Goal: Task Accomplishment & Management: Manage account settings

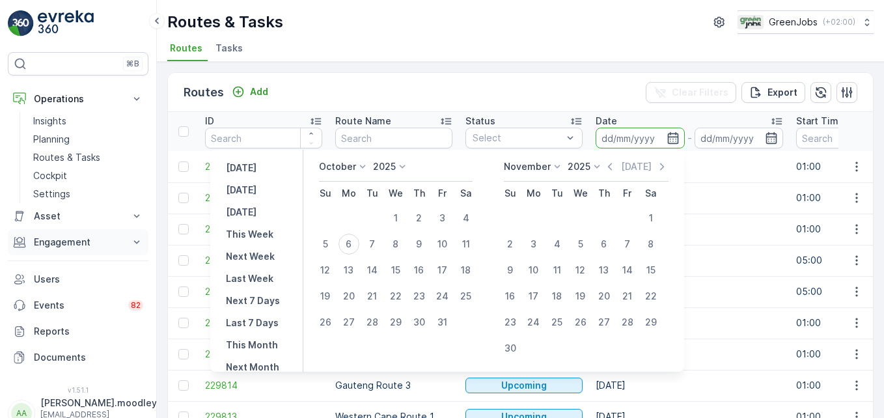
click at [146, 235] on button "Engagement" at bounding box center [78, 242] width 141 height 26
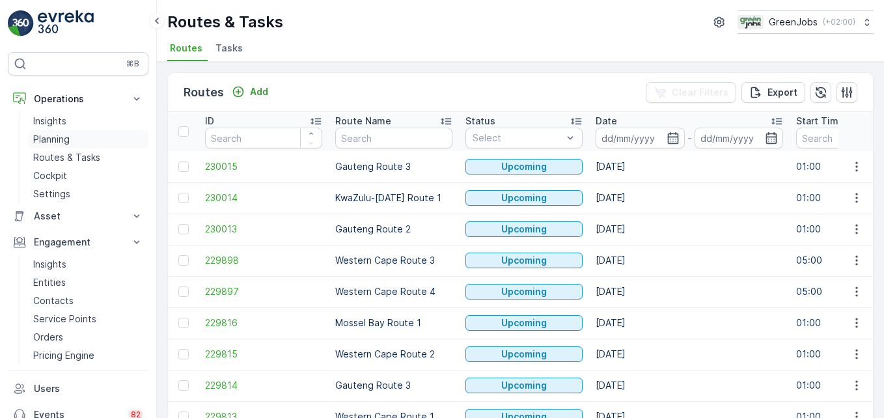
click at [81, 141] on link "Planning" at bounding box center [88, 139] width 120 height 18
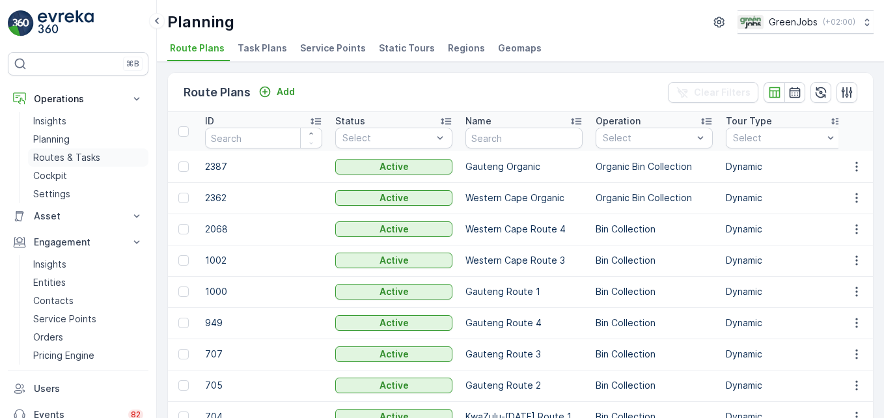
click at [86, 154] on p "Routes & Tasks" at bounding box center [66, 157] width 67 height 13
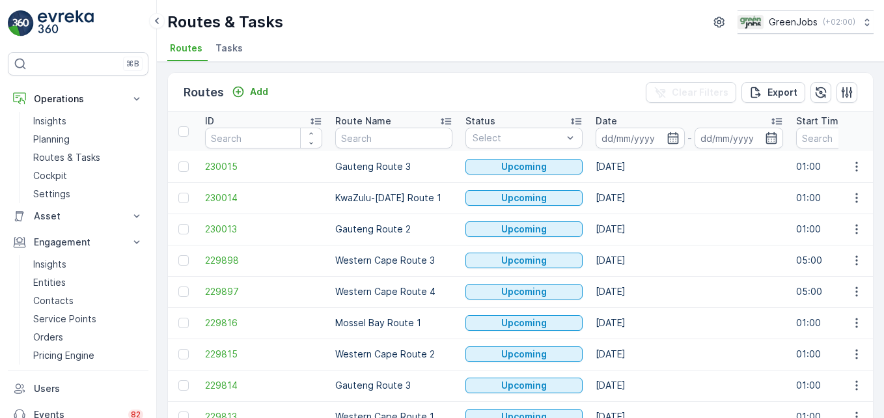
click at [614, 140] on input at bounding box center [639, 138] width 89 height 21
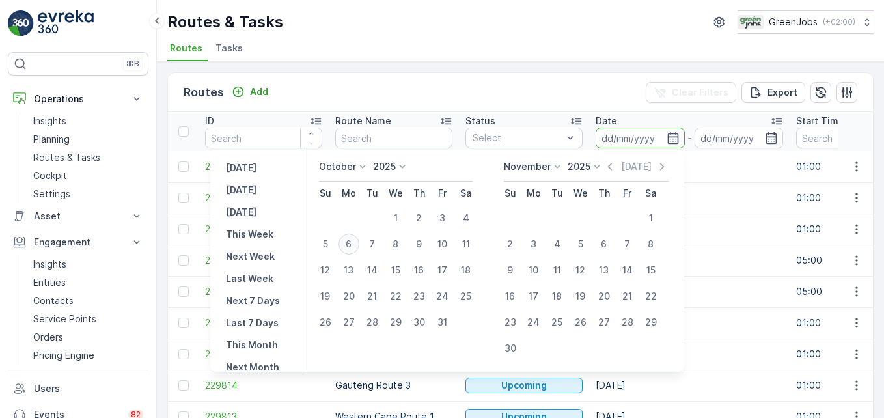
click at [353, 243] on div "6" at bounding box center [348, 244] width 21 height 21
type input "06.10.2025"
click at [353, 243] on div "6" at bounding box center [348, 244] width 21 height 21
type input "06.10.2025"
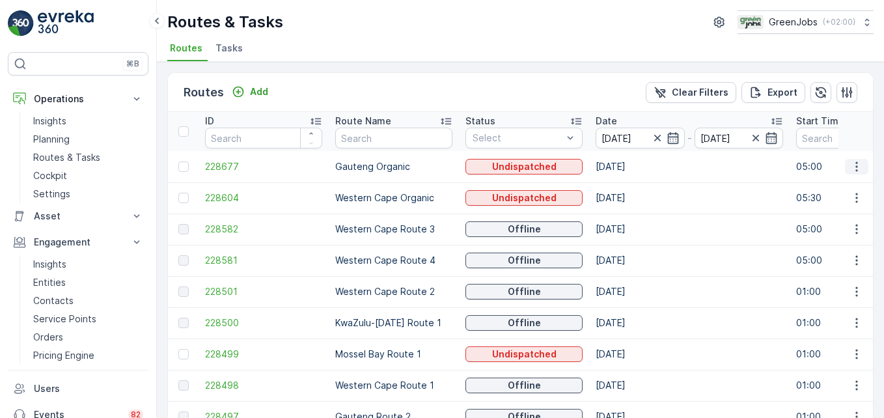
click at [632, 169] on icon "button" at bounding box center [856, 166] width 13 height 13
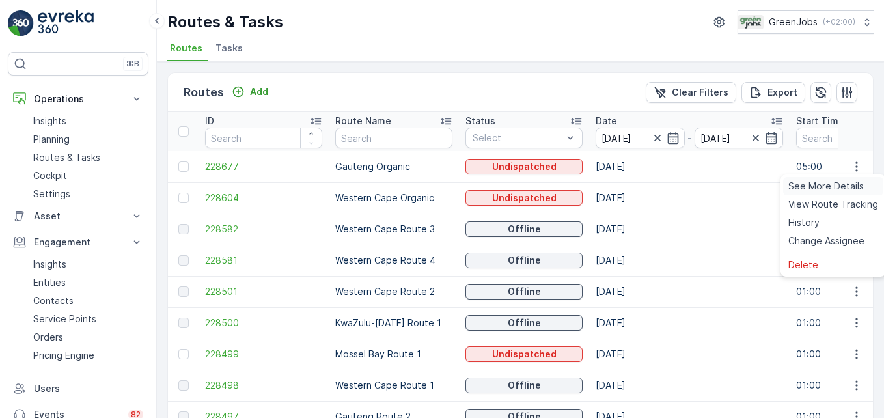
click at [632, 182] on span "See More Details" at bounding box center [825, 186] width 75 height 13
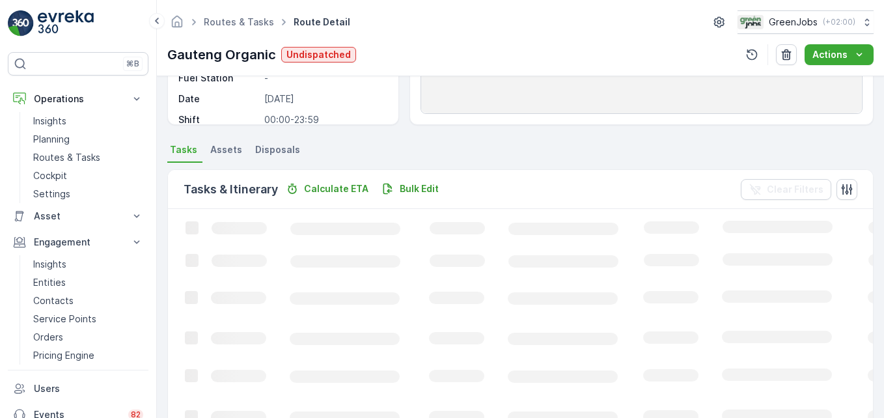
scroll to position [260, 0]
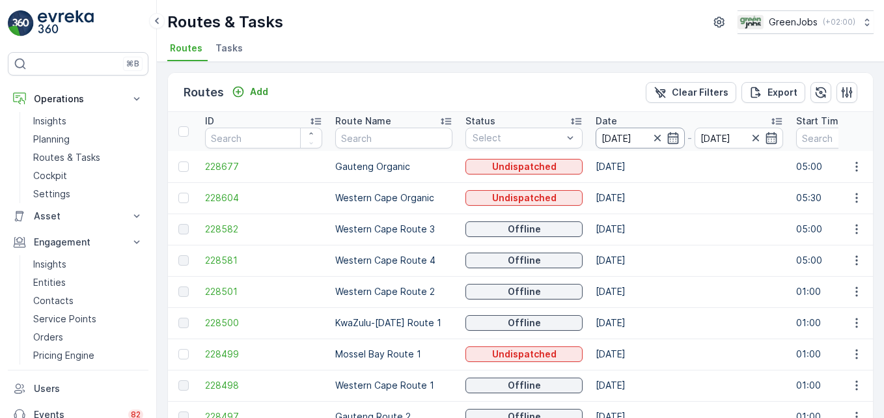
click at [620, 139] on input "06.10.2025" at bounding box center [639, 138] width 89 height 21
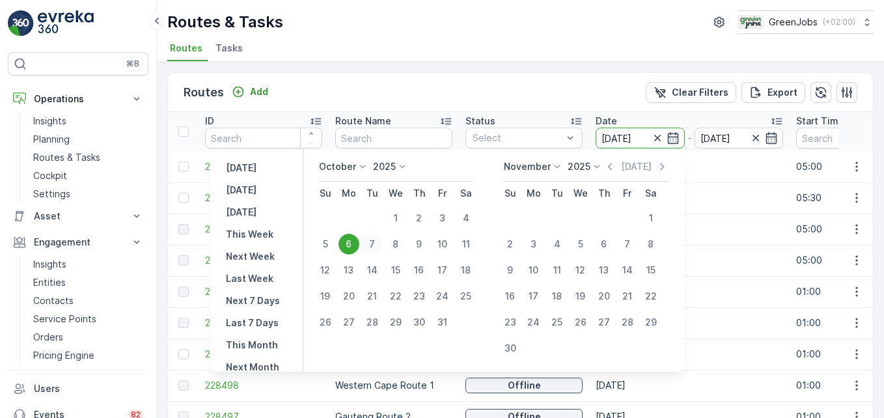
click at [376, 240] on div "7" at bounding box center [372, 244] width 21 height 21
type input "[DATE]"
click at [377, 240] on div "7" at bounding box center [372, 244] width 21 height 21
type input "[DATE]"
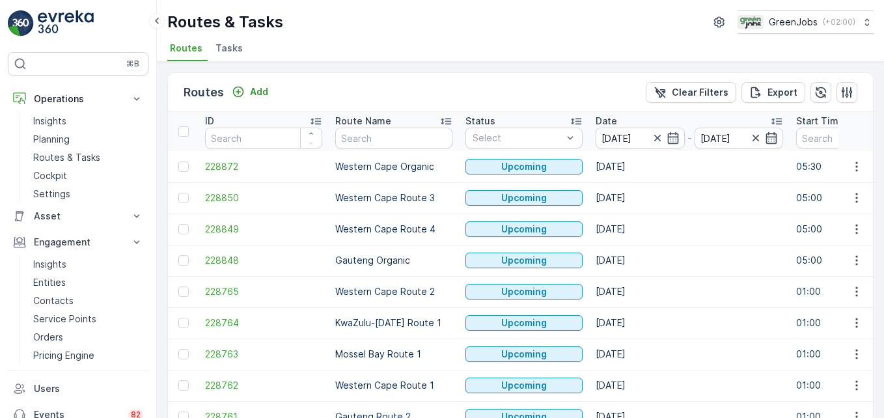
drag, startPoint x: 414, startPoint y: 234, endPoint x: 295, endPoint y: 338, distance: 158.6
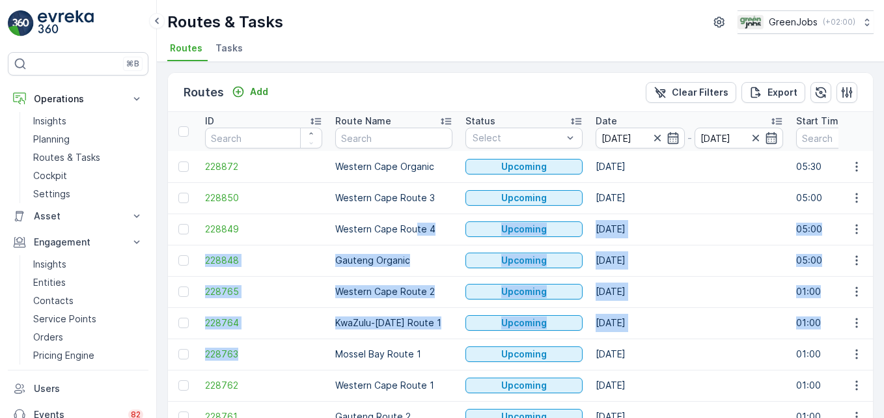
click at [632, 251] on td "[DATE]" at bounding box center [689, 260] width 200 height 31
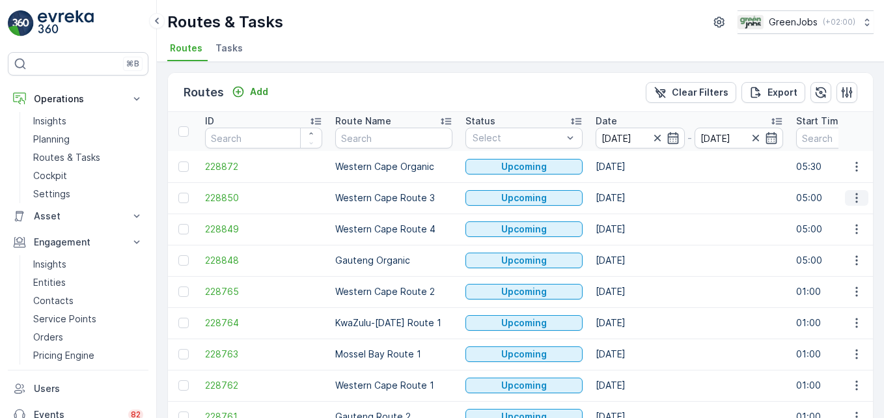
click at [632, 198] on icon "button" at bounding box center [856, 198] width 2 height 10
click at [632, 217] on span "See More Details" at bounding box center [825, 217] width 75 height 13
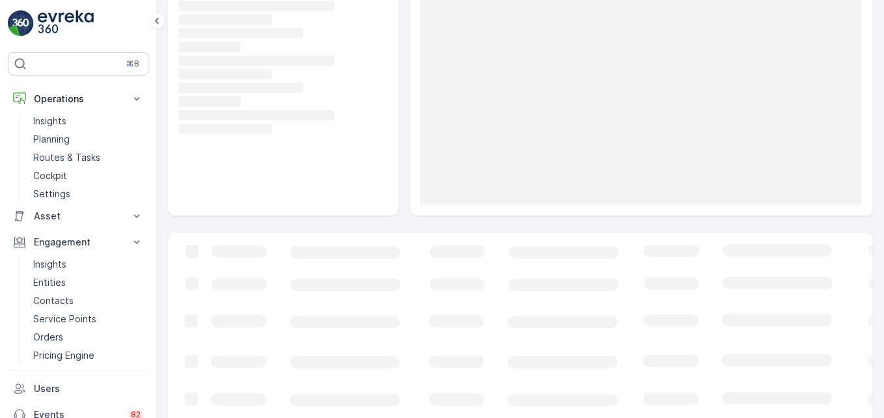
scroll to position [130, 0]
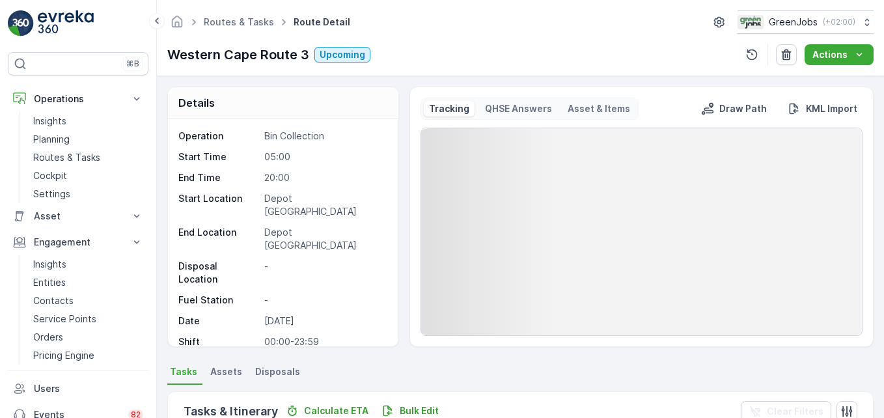
click at [632, 369] on ul "Tasks Assets Disposals" at bounding box center [520, 373] width 706 height 22
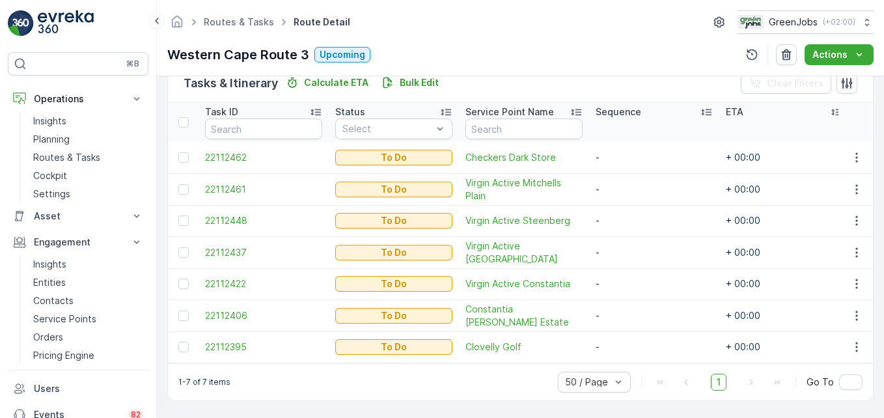
scroll to position [333, 0]
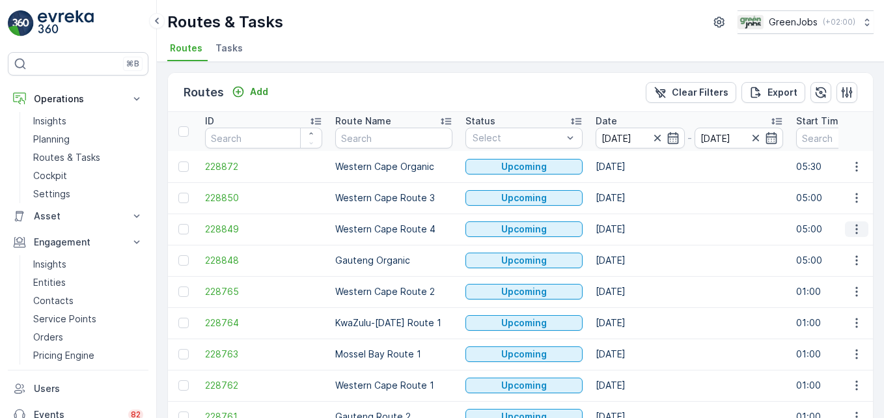
click at [632, 233] on icon "button" at bounding box center [856, 229] width 13 height 13
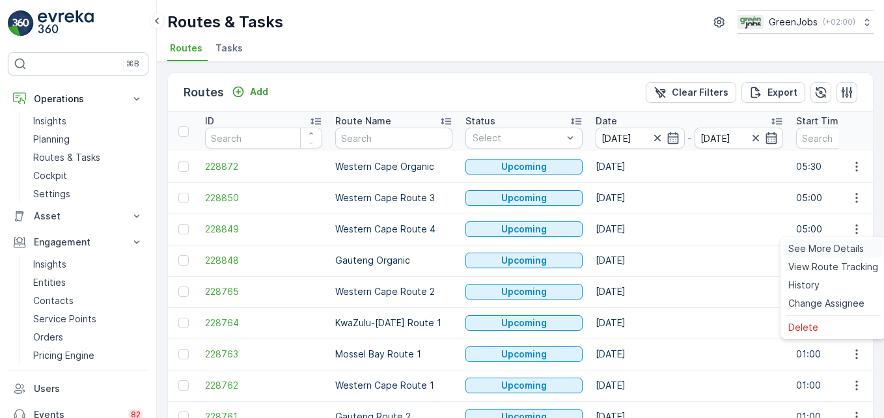
click at [632, 245] on span "See More Details" at bounding box center [825, 248] width 75 height 13
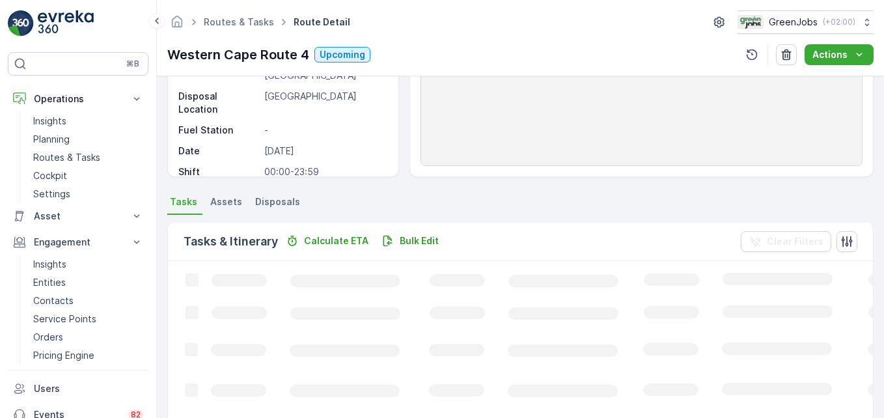
scroll to position [195, 0]
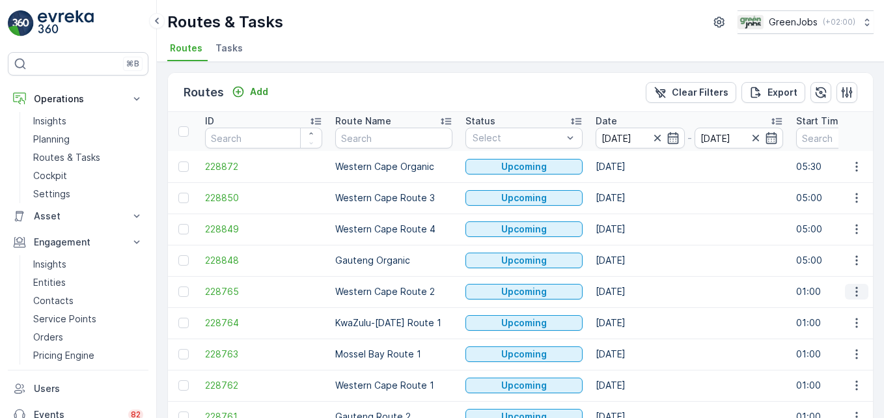
click at [632, 295] on icon "button" at bounding box center [856, 291] width 13 height 13
click at [632, 310] on span "See More Details" at bounding box center [825, 311] width 75 height 13
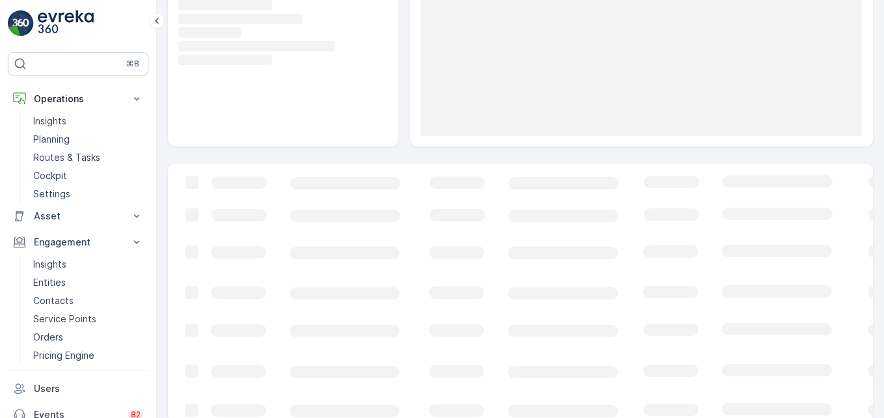
scroll to position [184, 0]
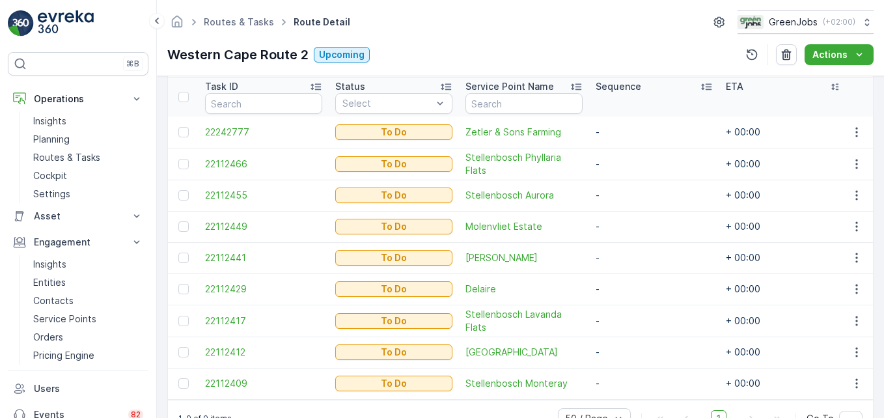
scroll to position [331, 0]
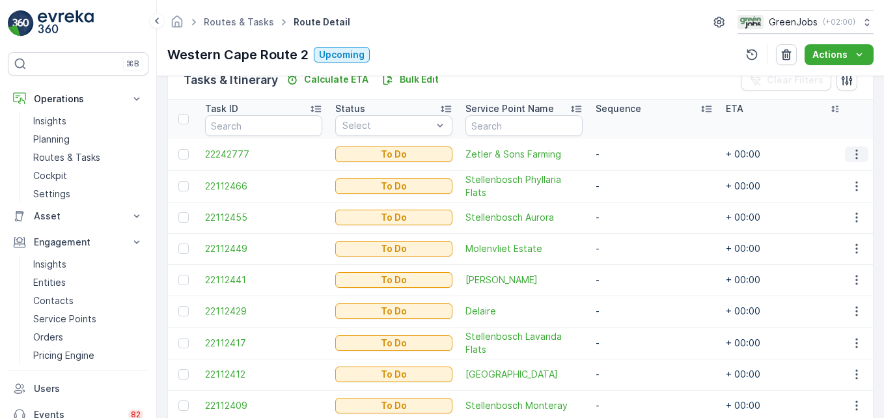
click at [632, 153] on icon "button" at bounding box center [856, 154] width 13 height 13
click at [632, 211] on span "Change Route" at bounding box center [822, 210] width 63 height 13
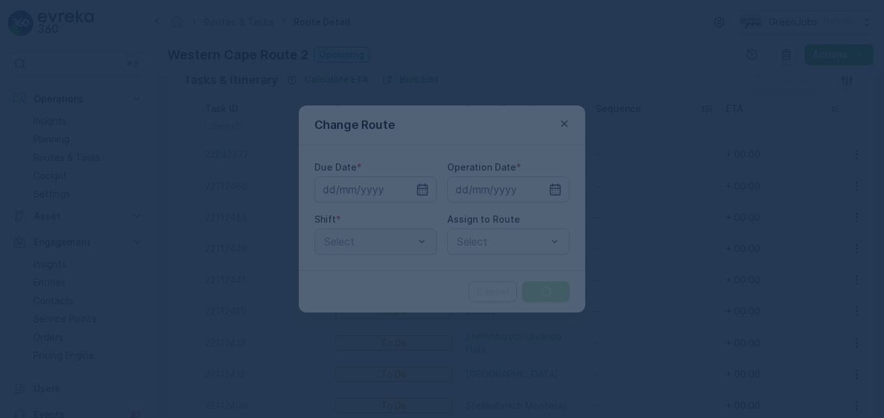
type input "[DATE]"
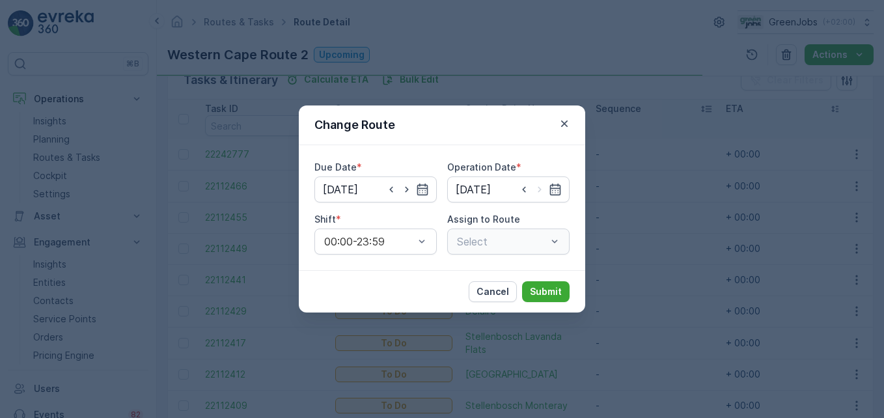
click at [556, 240] on div "Select" at bounding box center [508, 241] width 122 height 26
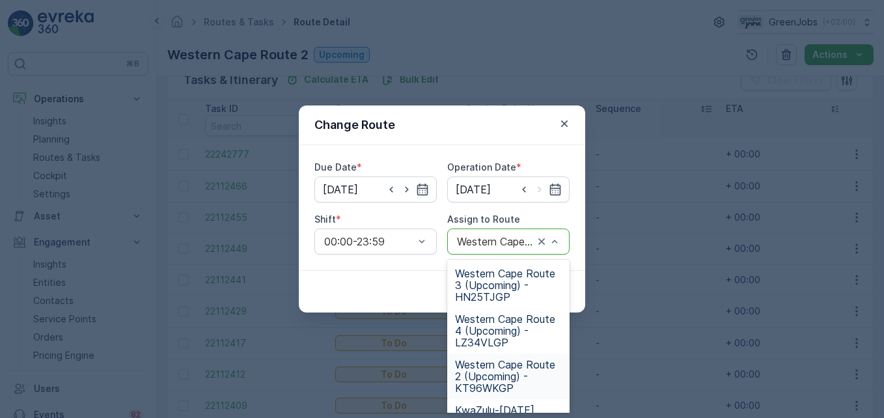
click at [475, 383] on span "Western Cape Route 2 (Upcoming) - KT96WKGP" at bounding box center [508, 376] width 107 height 35
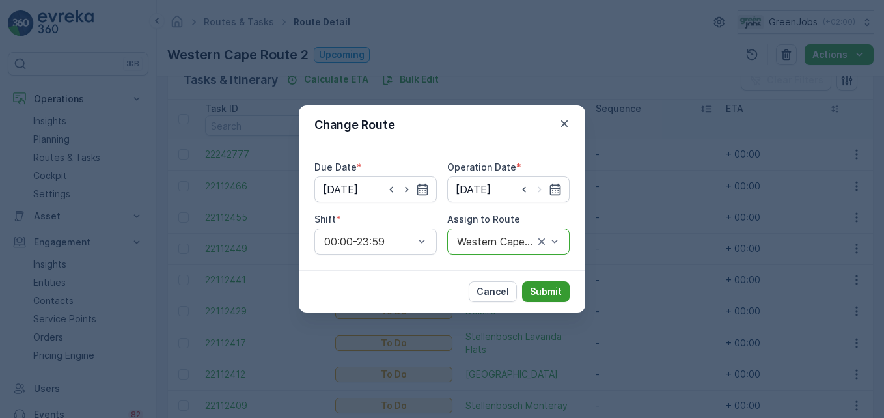
click at [540, 290] on p "Submit" at bounding box center [546, 291] width 32 height 13
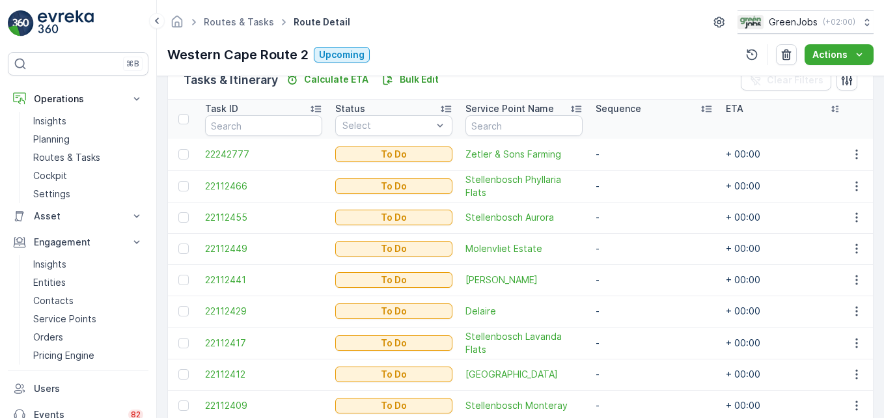
scroll to position [266, 0]
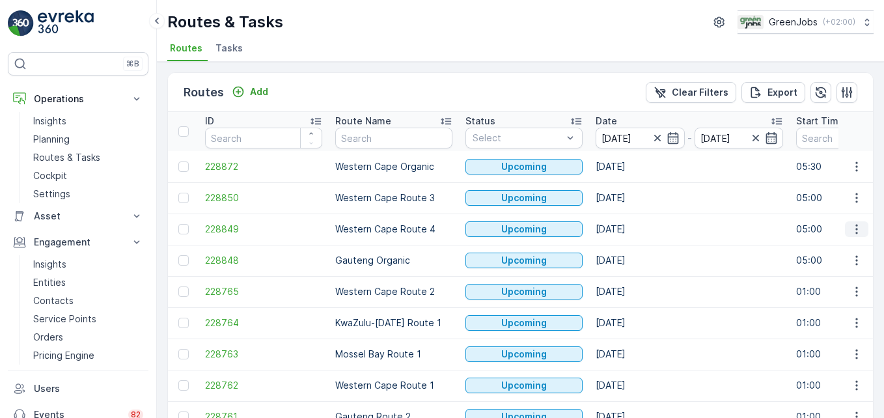
click at [632, 231] on icon "button" at bounding box center [856, 229] width 13 height 13
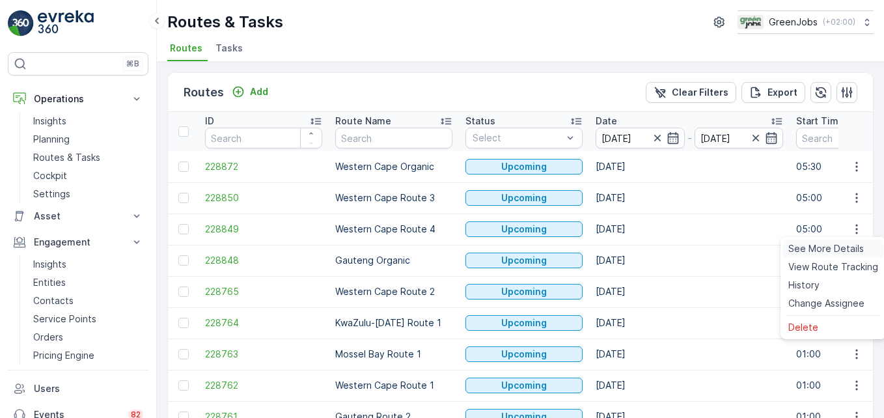
click at [632, 247] on span "See More Details" at bounding box center [825, 248] width 75 height 13
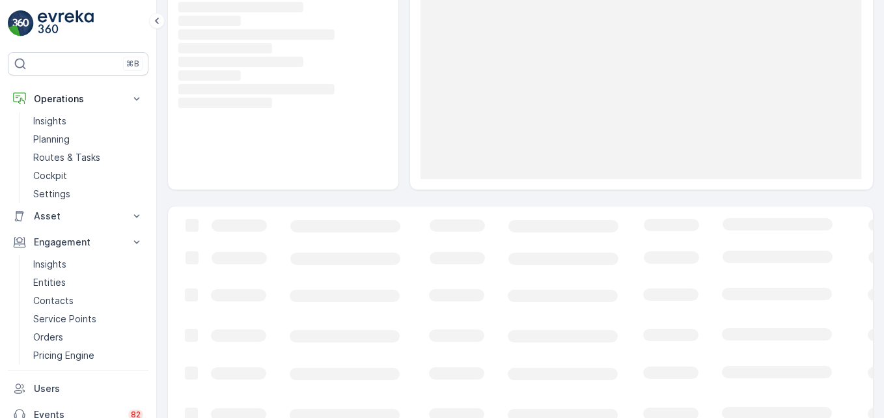
scroll to position [184, 0]
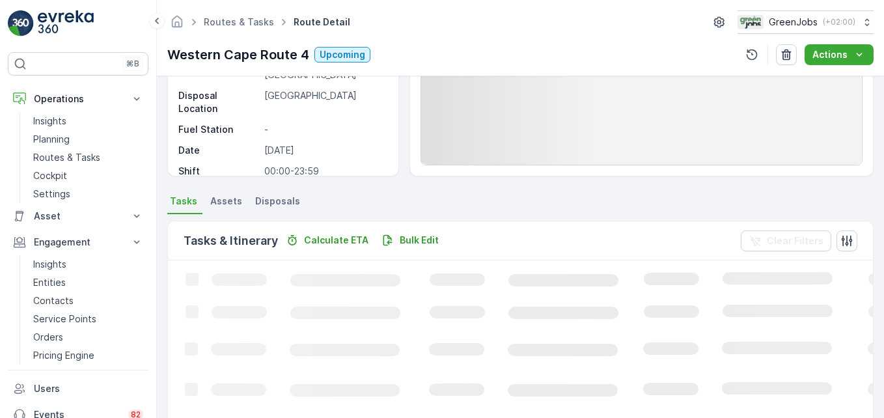
scroll to position [195, 0]
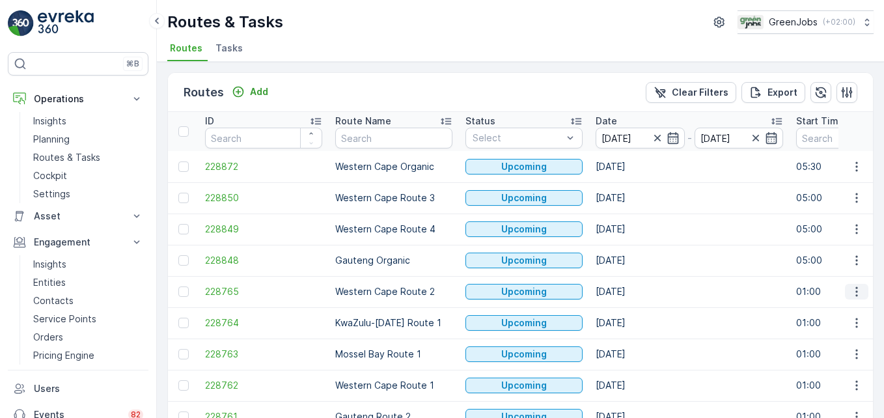
click at [632, 288] on icon "button" at bounding box center [856, 291] width 13 height 13
click at [632, 310] on span "See More Details" at bounding box center [825, 311] width 75 height 13
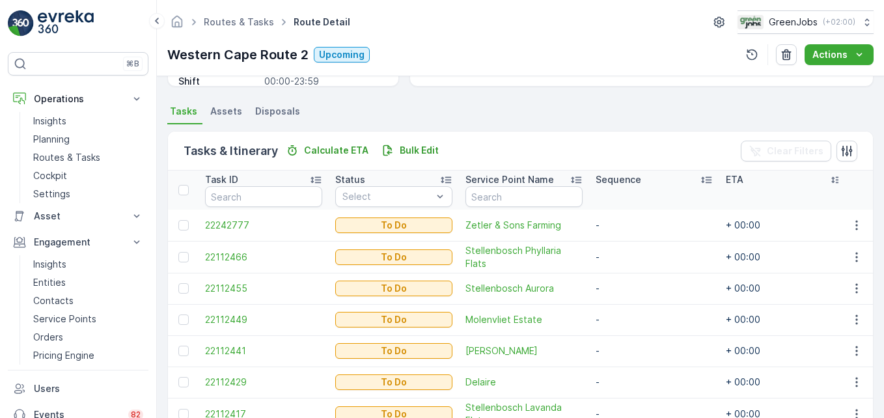
scroll to position [260, 0]
click at [632, 229] on icon "button" at bounding box center [856, 225] width 13 height 13
click at [632, 280] on span "Change Route" at bounding box center [822, 281] width 63 height 13
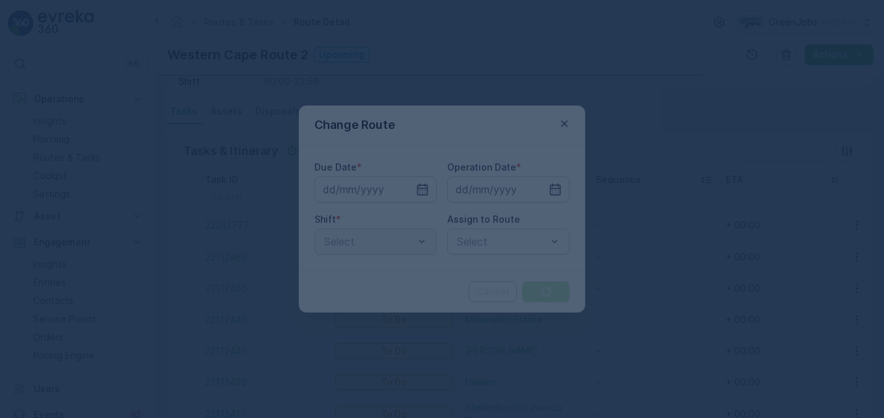
type input "[DATE]"
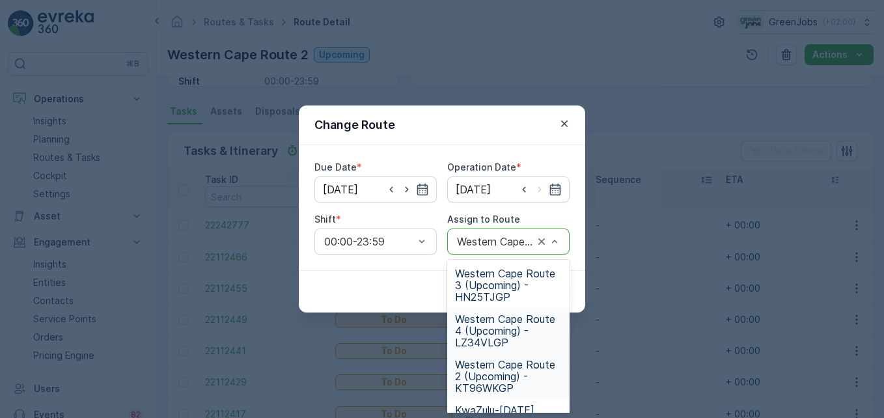
click at [504, 331] on span "Western Cape Route 4 (Upcoming) - LZ34VLGP" at bounding box center [508, 330] width 107 height 35
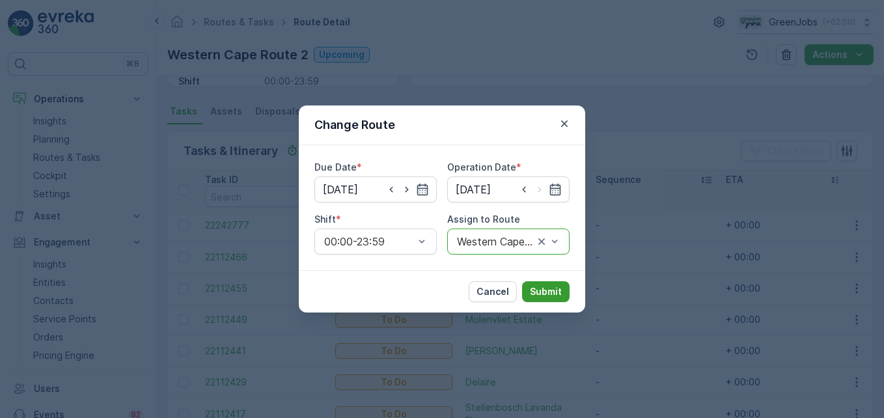
click at [543, 291] on p "Submit" at bounding box center [546, 291] width 32 height 13
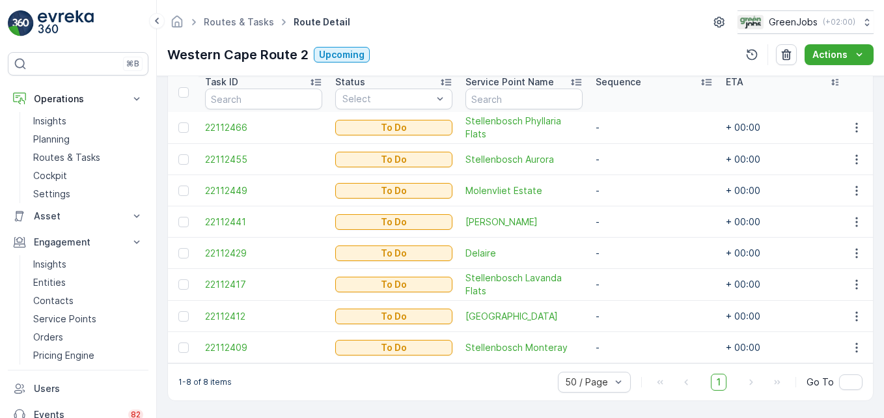
scroll to position [299, 0]
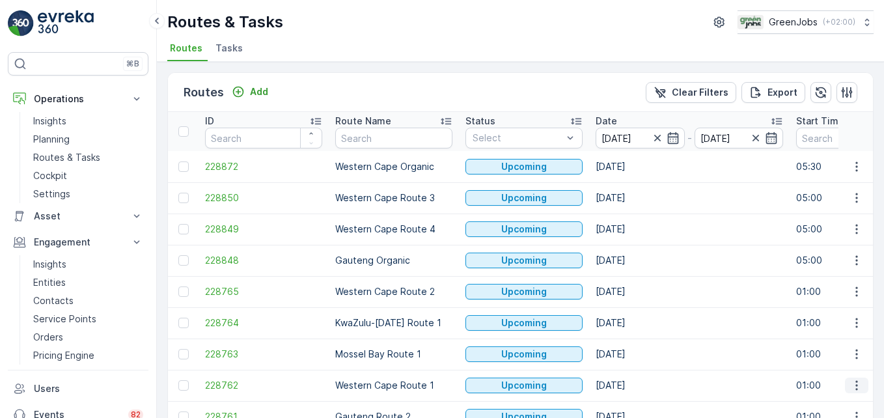
click at [632, 387] on icon "button" at bounding box center [856, 385] width 13 height 13
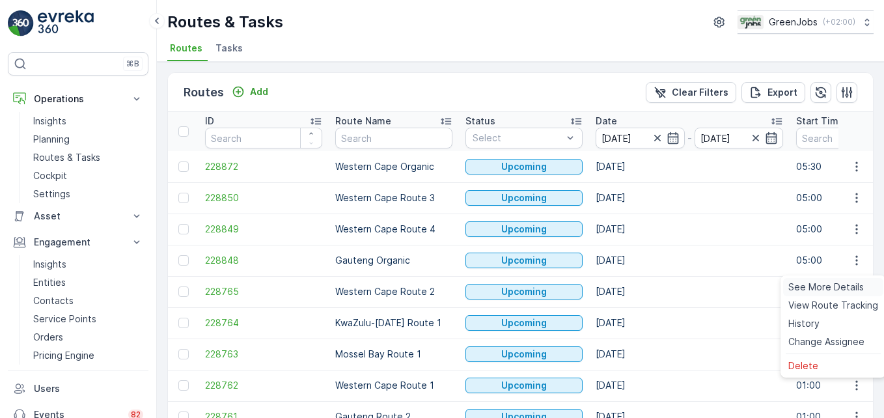
click at [632, 286] on span "See More Details" at bounding box center [825, 286] width 75 height 13
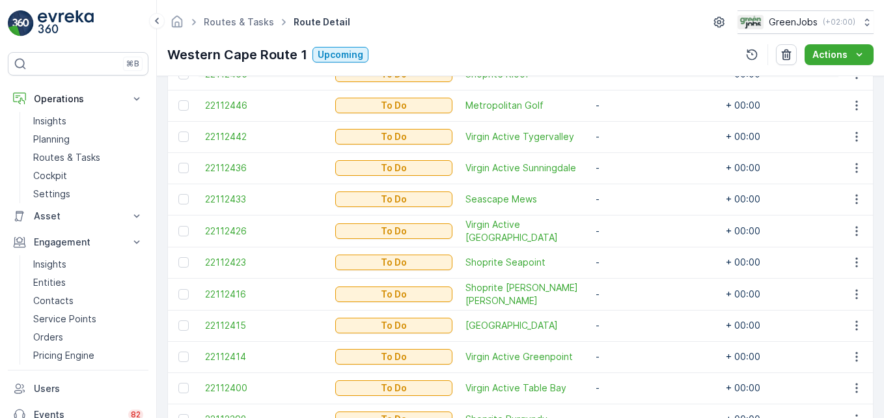
scroll to position [390, 0]
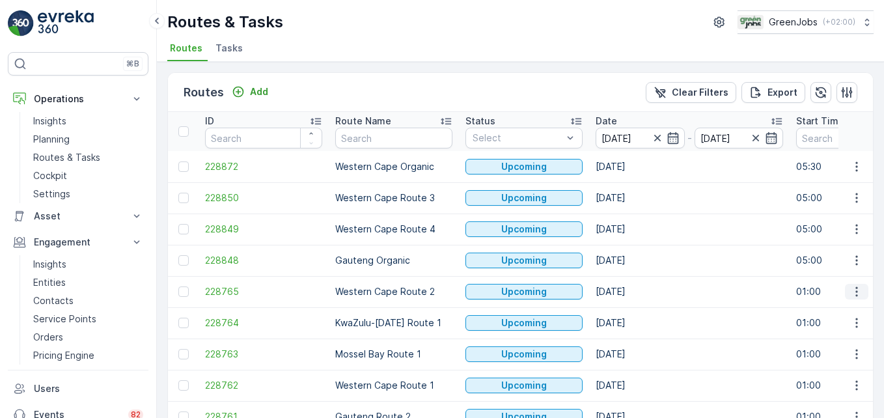
click at [632, 291] on icon "button" at bounding box center [856, 292] width 2 height 10
click at [632, 314] on span "See More Details" at bounding box center [825, 311] width 75 height 13
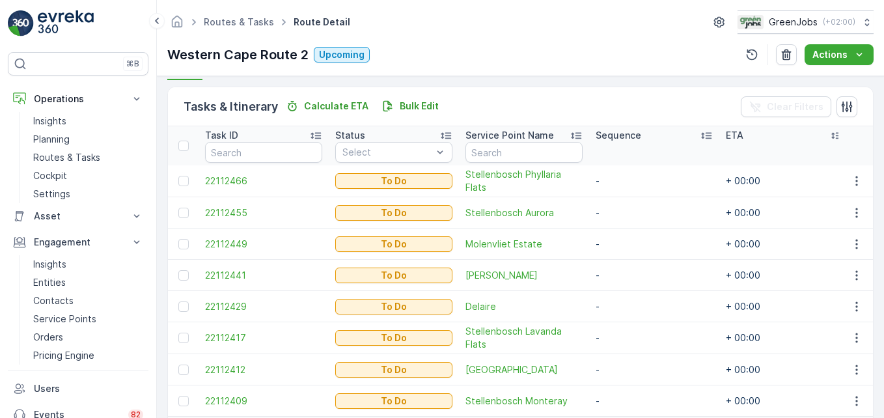
scroll to position [325, 0]
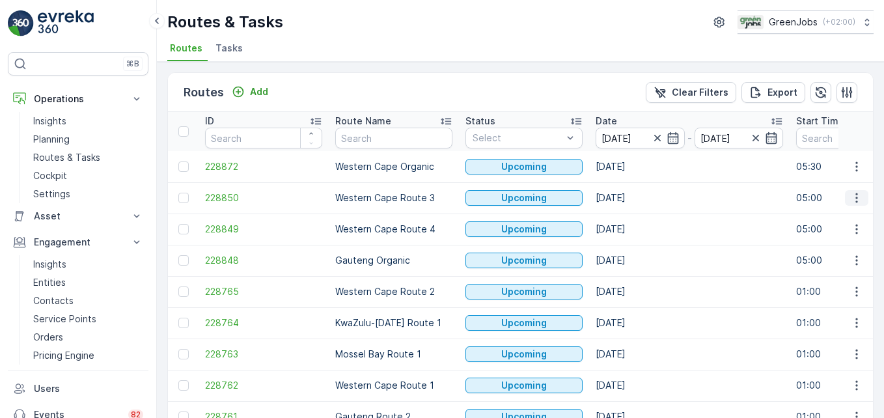
click at [632, 202] on icon "button" at bounding box center [856, 197] width 13 height 13
click at [632, 219] on span "See More Details" at bounding box center [825, 217] width 75 height 13
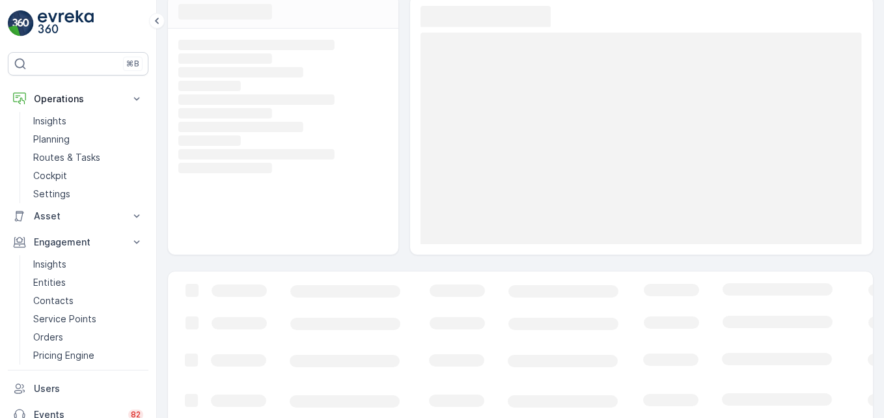
scroll to position [183, 0]
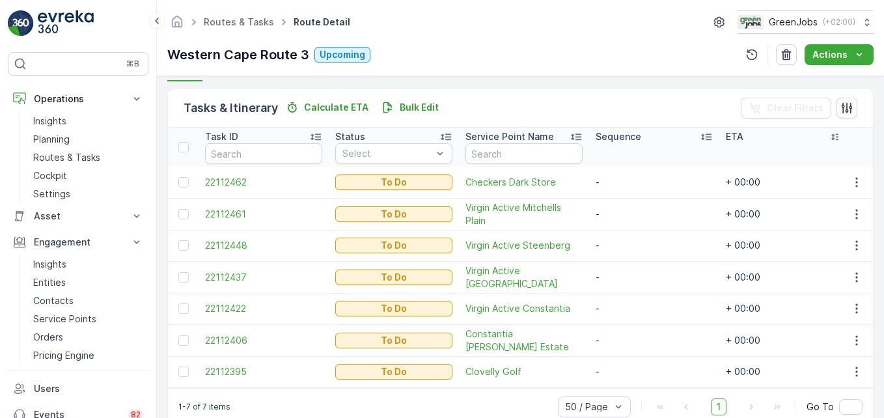
scroll to position [325, 0]
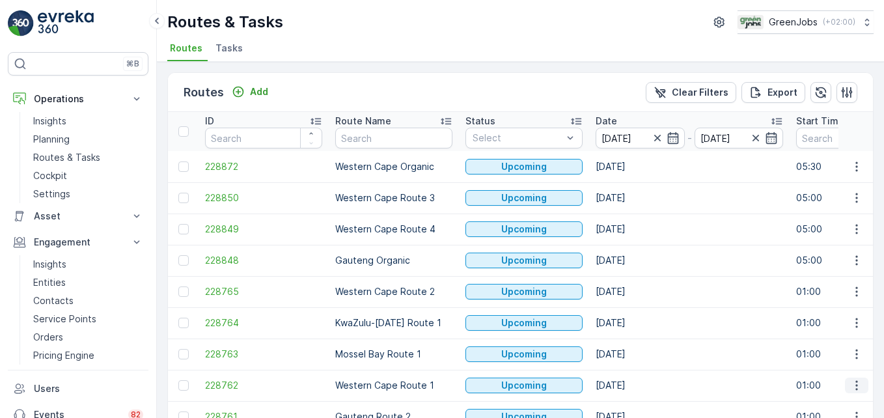
click at [632, 384] on icon "button" at bounding box center [856, 385] width 13 height 13
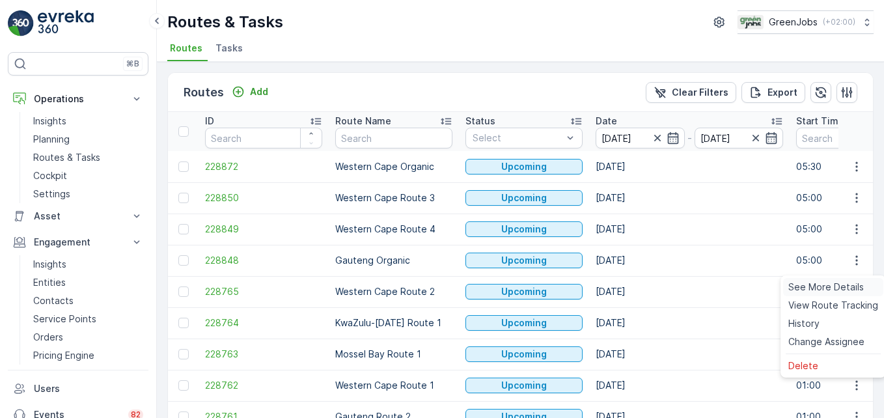
click at [632, 286] on span "See More Details" at bounding box center [825, 286] width 75 height 13
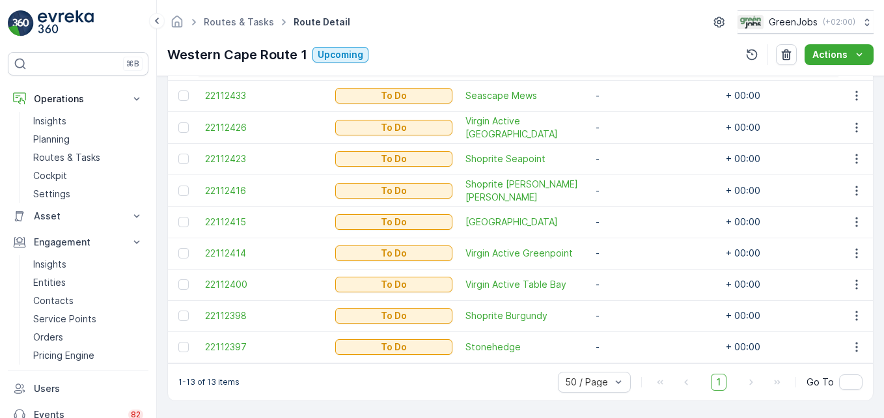
scroll to position [520, 0]
click at [632, 340] on icon "button" at bounding box center [856, 346] width 13 height 13
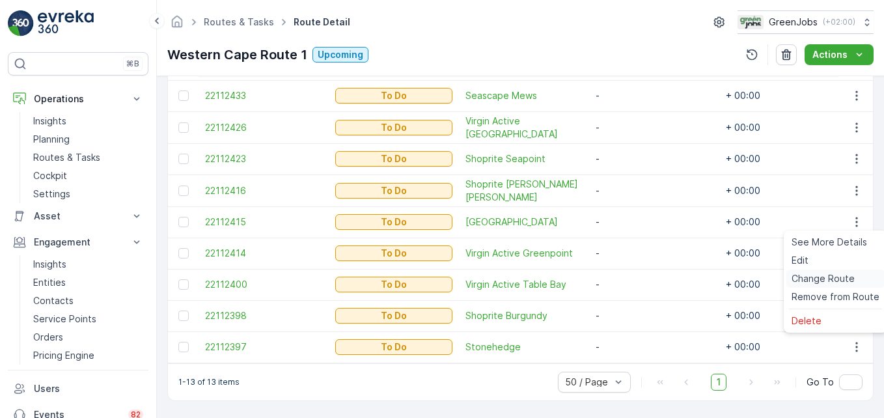
click at [632, 277] on span "Change Route" at bounding box center [822, 278] width 63 height 13
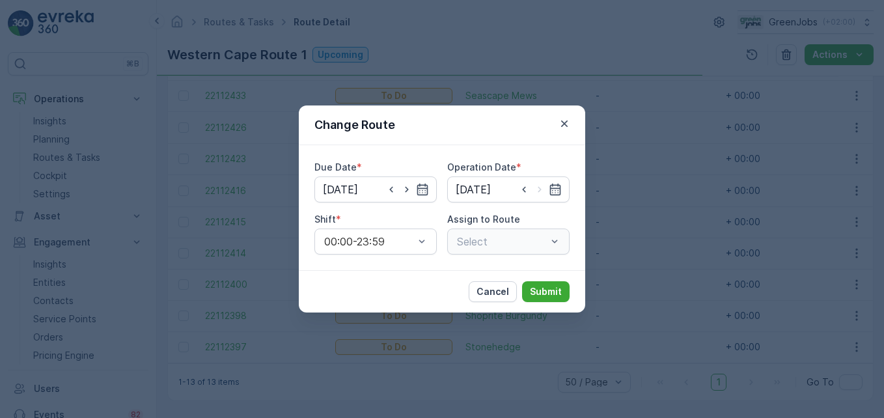
type input "[DATE]"
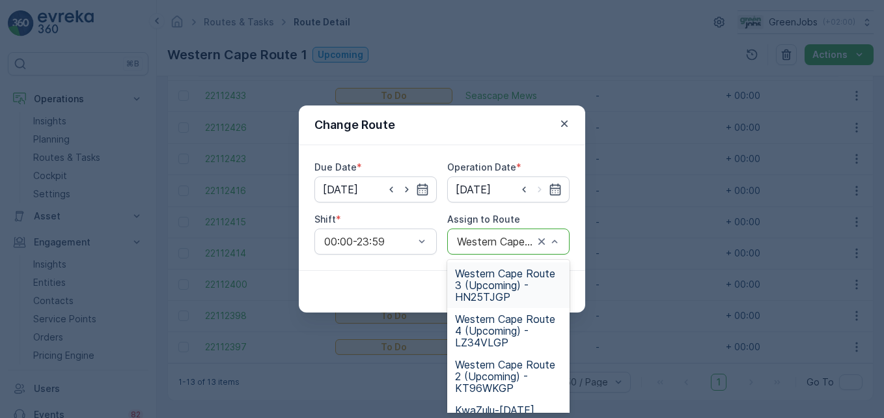
click at [493, 277] on span "Western Cape Route 3 (Upcoming) - HN25TJGP" at bounding box center [508, 284] width 107 height 35
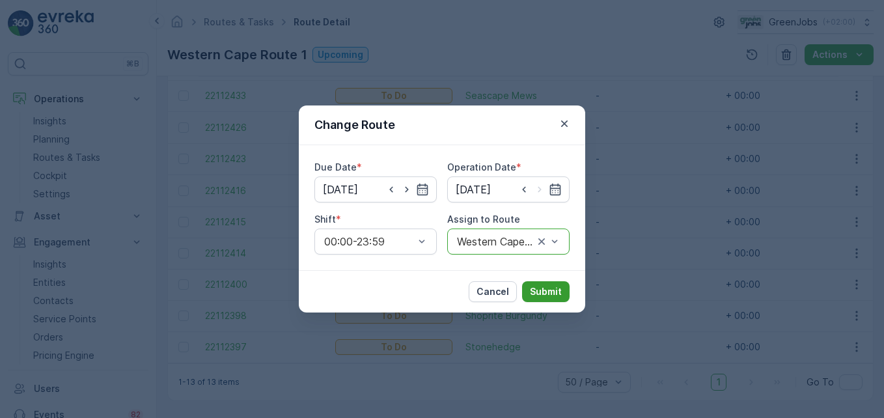
click at [550, 291] on p "Submit" at bounding box center [546, 291] width 32 height 13
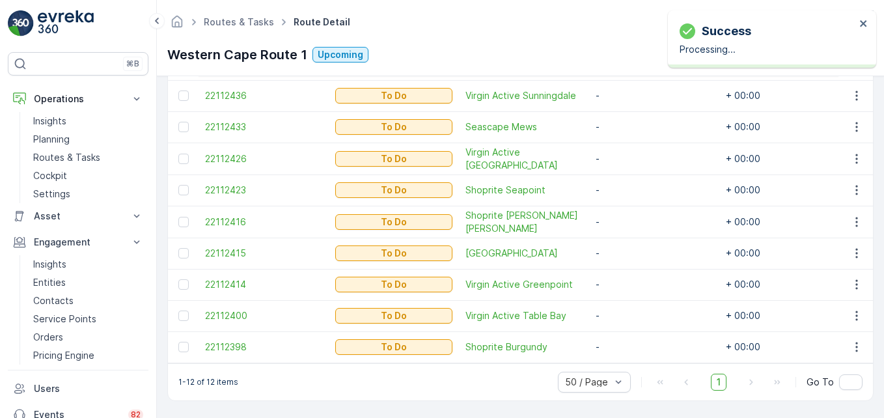
scroll to position [489, 0]
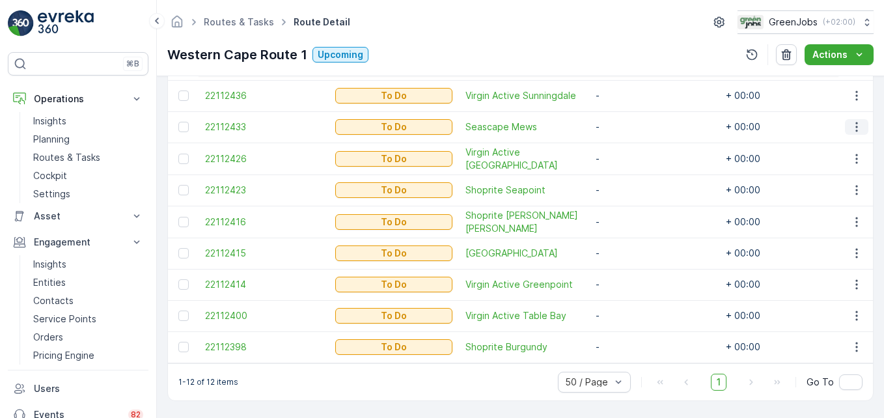
click at [632, 122] on icon "button" at bounding box center [856, 126] width 13 height 13
click at [632, 175] on span "Change Route" at bounding box center [822, 177] width 63 height 13
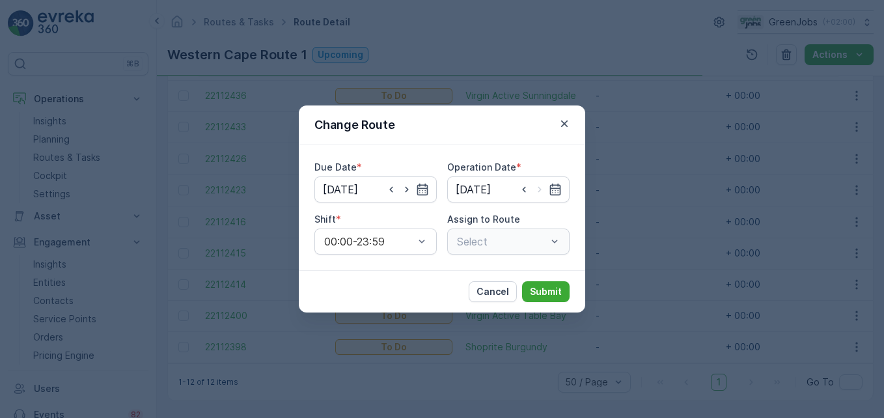
type input "[DATE]"
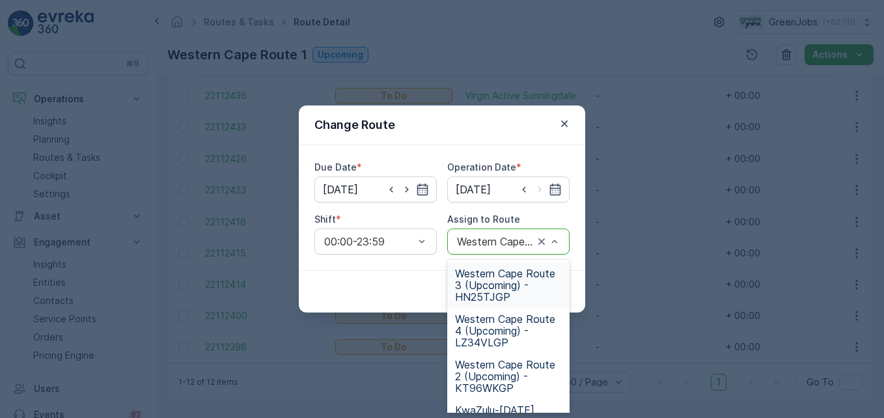
click at [487, 285] on span "Western Cape Route 3 (Upcoming) - HN25TJGP" at bounding box center [508, 284] width 107 height 35
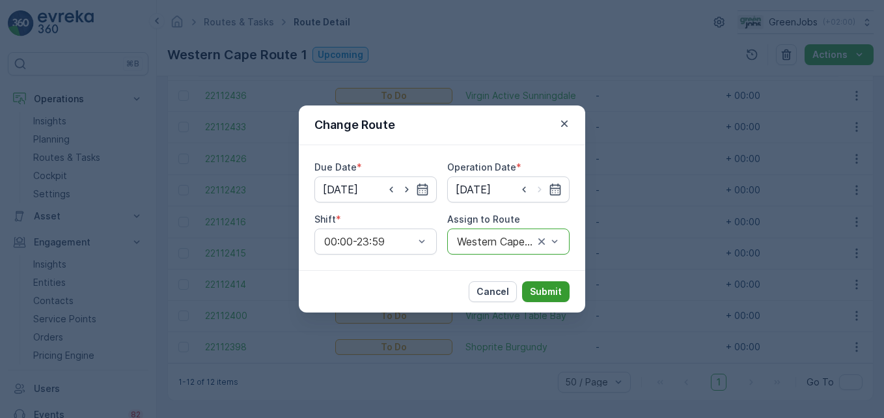
click at [543, 287] on p "Submit" at bounding box center [546, 291] width 32 height 13
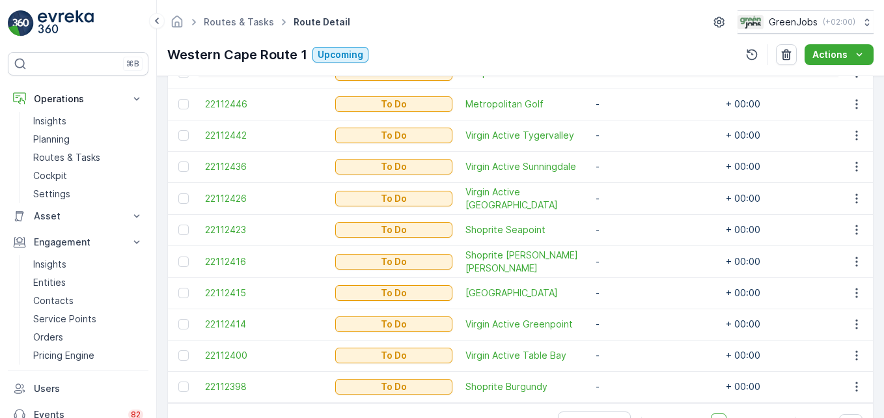
scroll to position [392, 0]
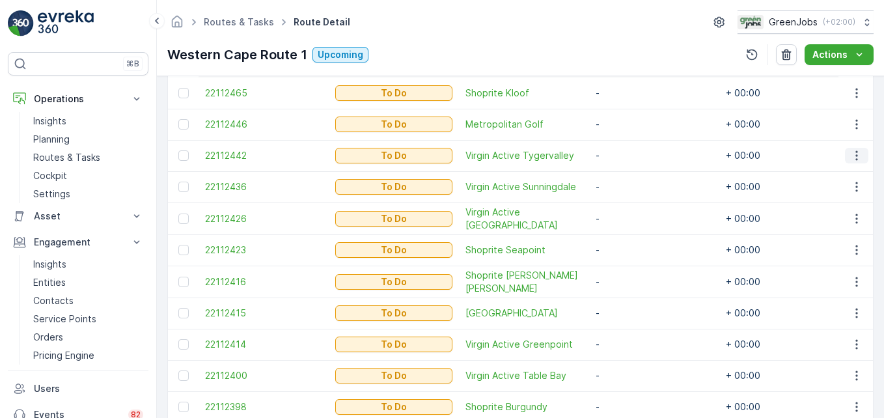
click at [632, 159] on icon "button" at bounding box center [856, 156] width 2 height 10
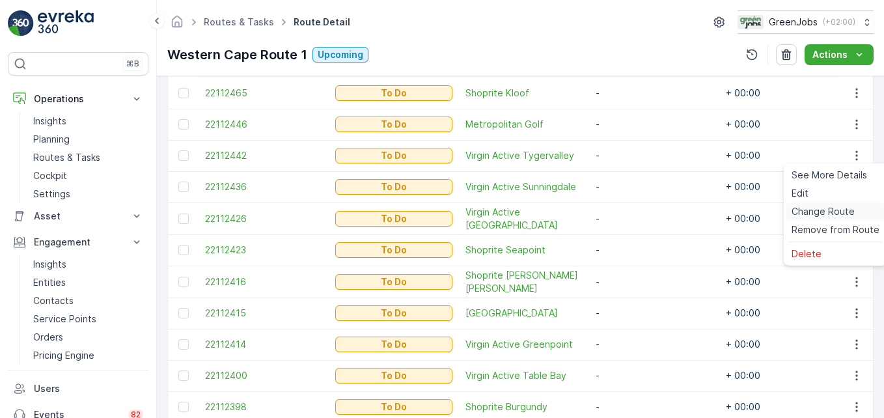
click at [632, 210] on span "Change Route" at bounding box center [822, 211] width 63 height 13
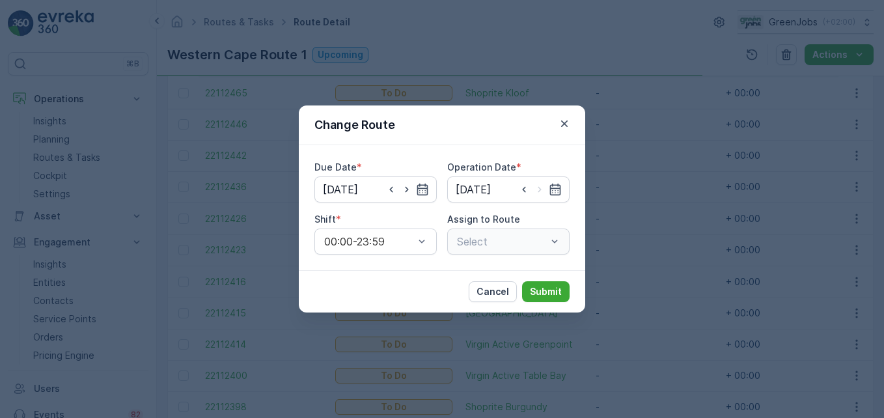
type input "[DATE]"
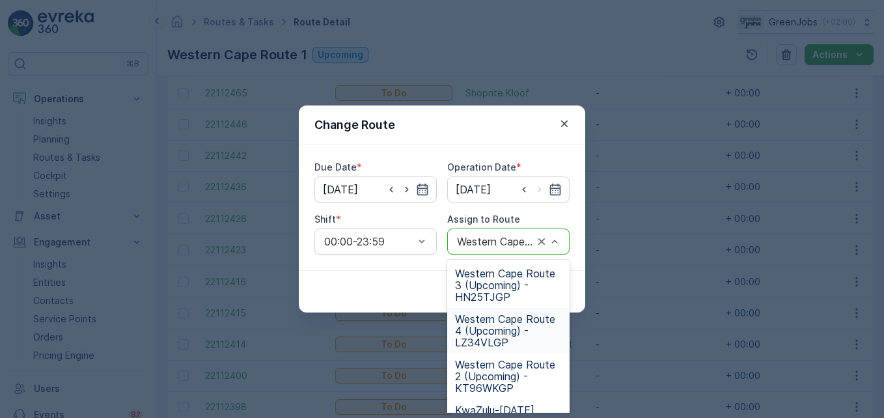
click at [506, 338] on span "Western Cape Route 4 (Upcoming) - LZ34VLGP" at bounding box center [508, 330] width 107 height 35
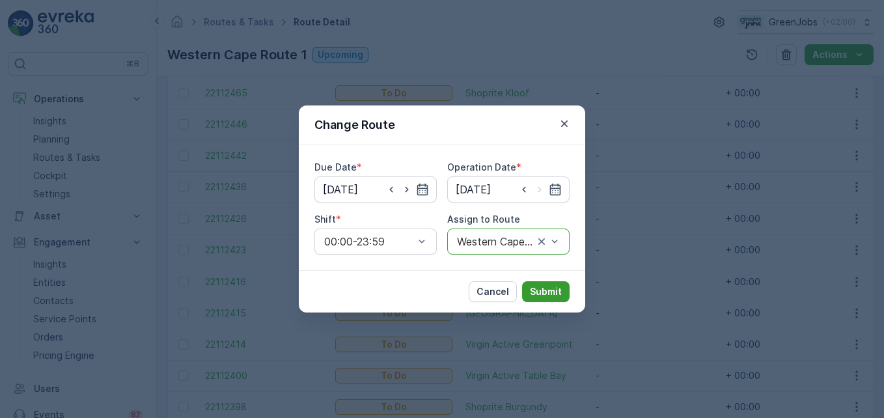
click at [551, 295] on p "Submit" at bounding box center [546, 291] width 32 height 13
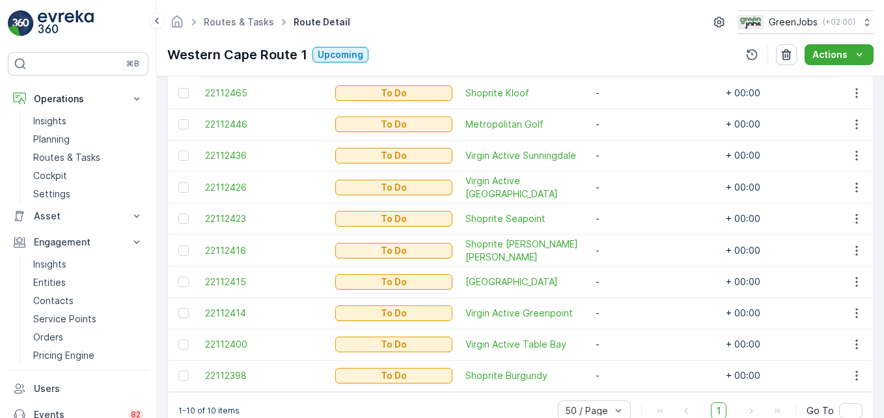
scroll to position [426, 0]
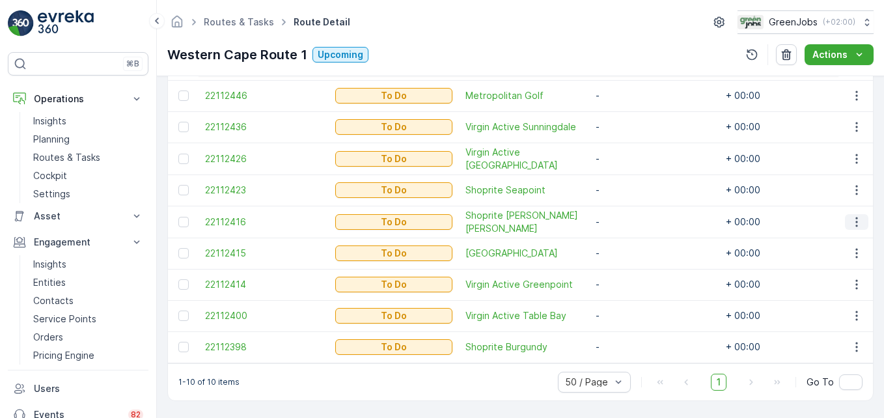
click at [632, 218] on icon "button" at bounding box center [856, 221] width 13 height 13
click at [632, 272] on span "Change Route" at bounding box center [822, 271] width 63 height 13
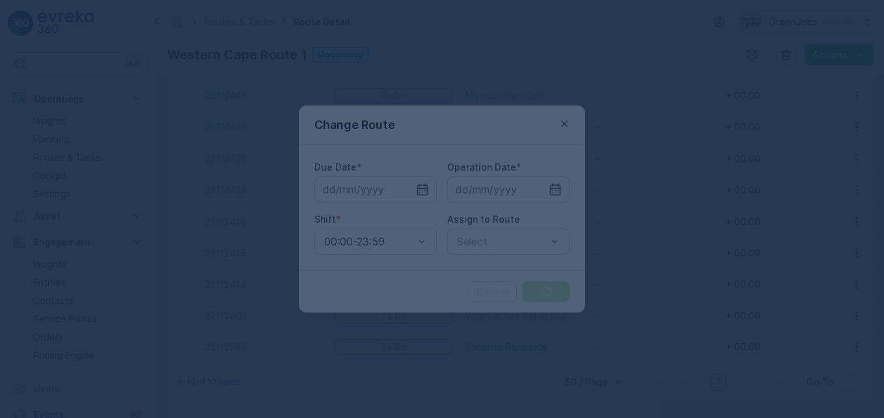
type input "[DATE]"
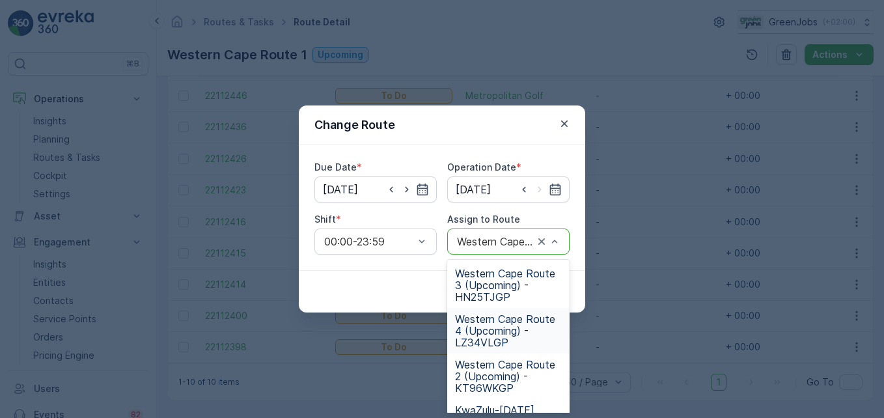
click at [472, 328] on span "Western Cape Route 4 (Upcoming) - LZ34VLGP" at bounding box center [508, 330] width 107 height 35
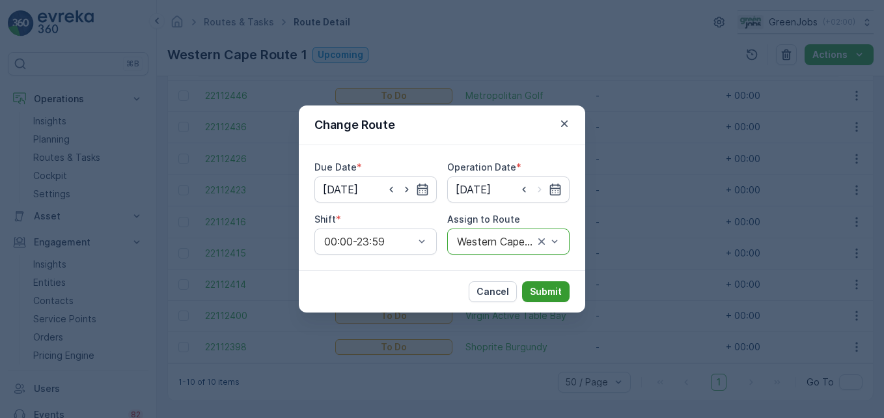
click at [545, 286] on p "Submit" at bounding box center [546, 291] width 32 height 13
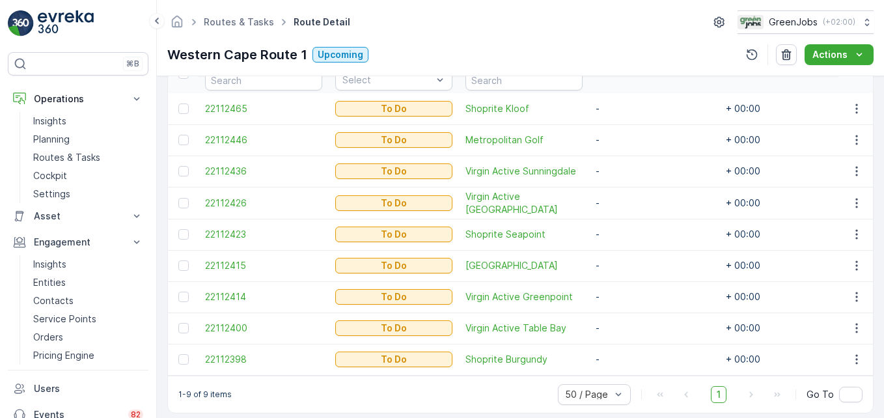
scroll to position [395, 0]
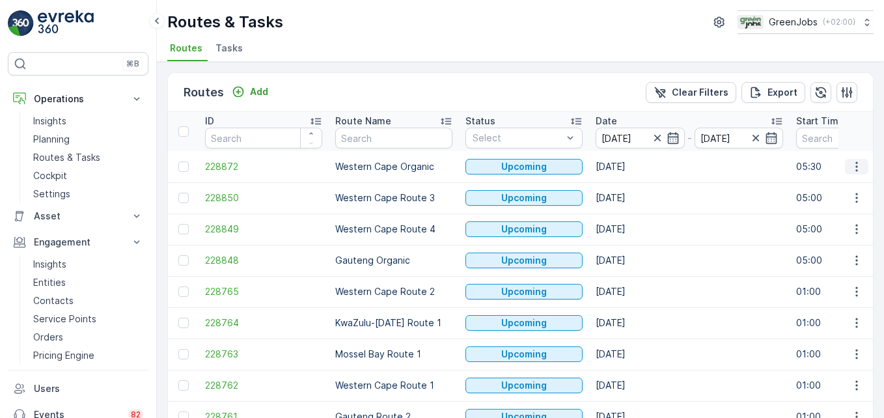
click at [632, 167] on icon "button" at bounding box center [856, 166] width 13 height 13
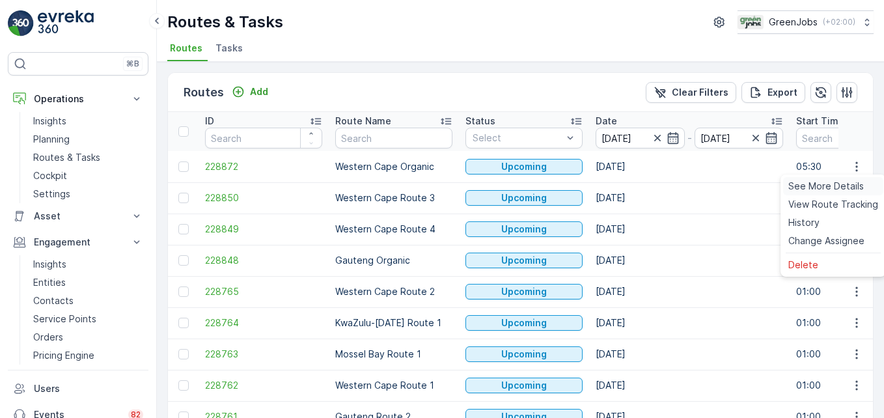
click at [632, 189] on span "See More Details" at bounding box center [825, 186] width 75 height 13
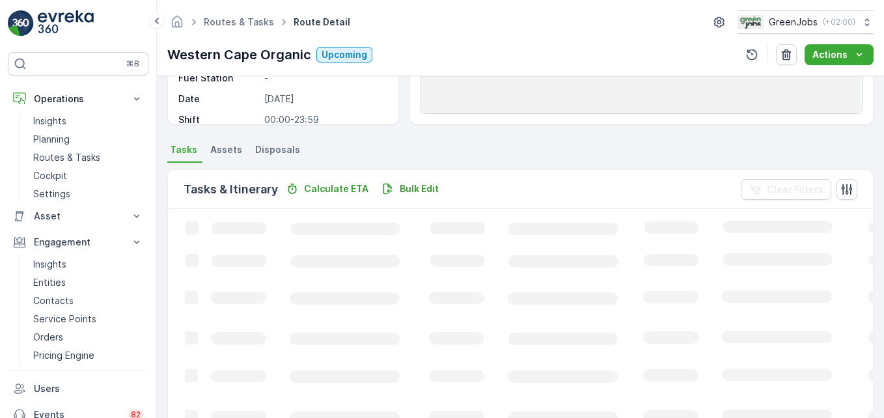
scroll to position [260, 0]
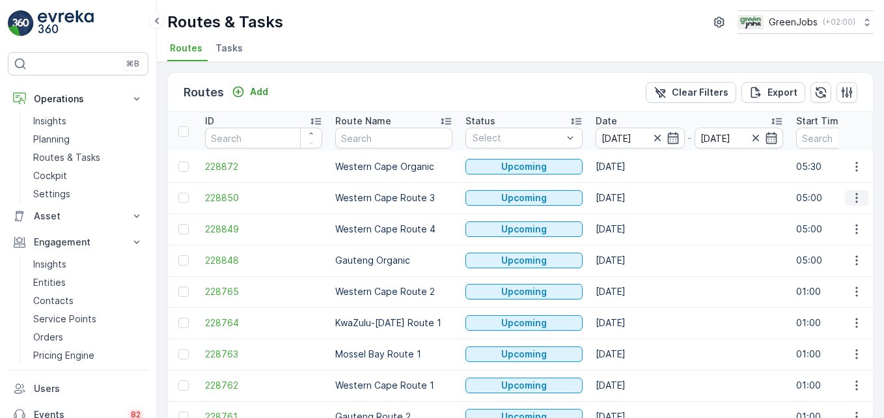
click at [632, 195] on icon "button" at bounding box center [856, 197] width 13 height 13
click at [632, 216] on span "See More Details" at bounding box center [825, 217] width 75 height 13
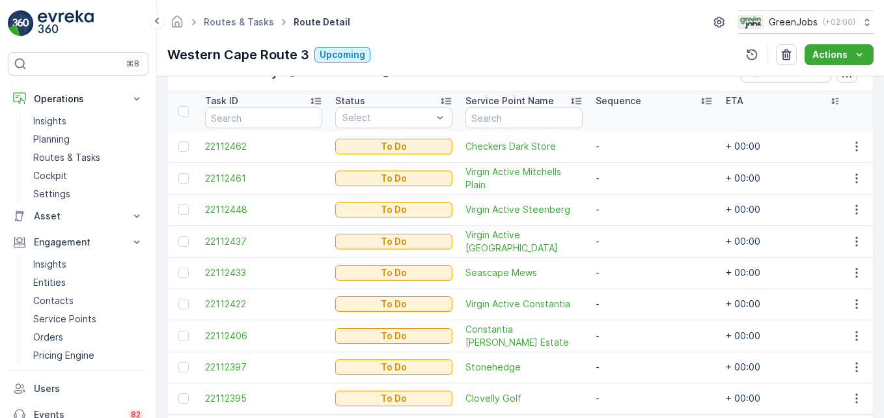
scroll to position [260, 0]
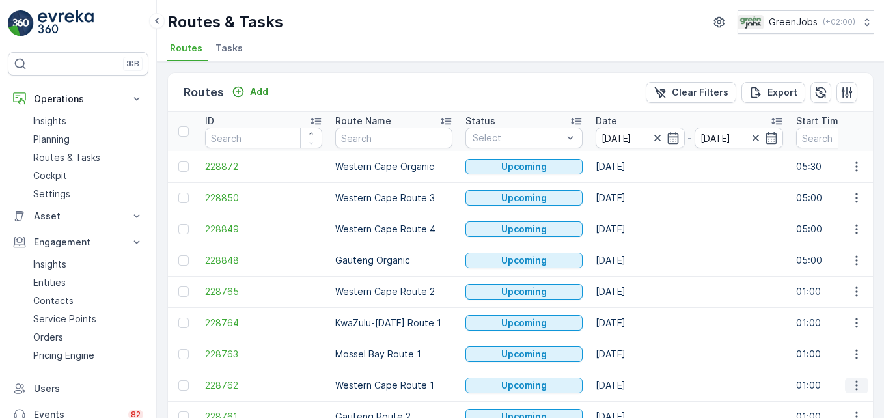
click at [632, 387] on icon "button" at bounding box center [856, 385] width 13 height 13
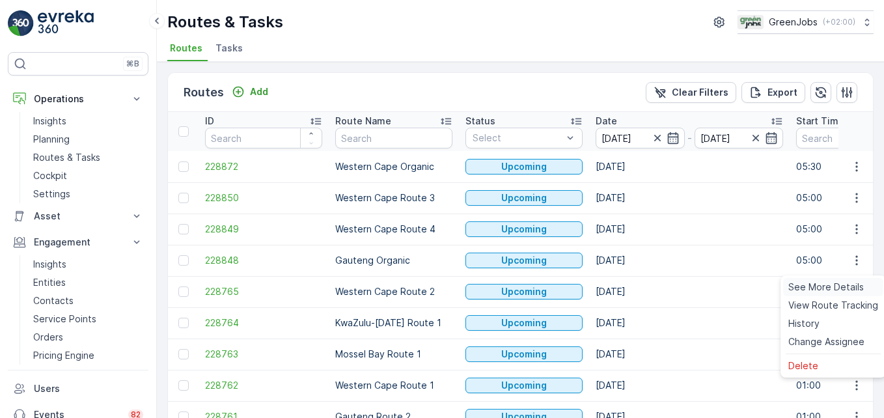
click at [632, 284] on span "See More Details" at bounding box center [825, 286] width 75 height 13
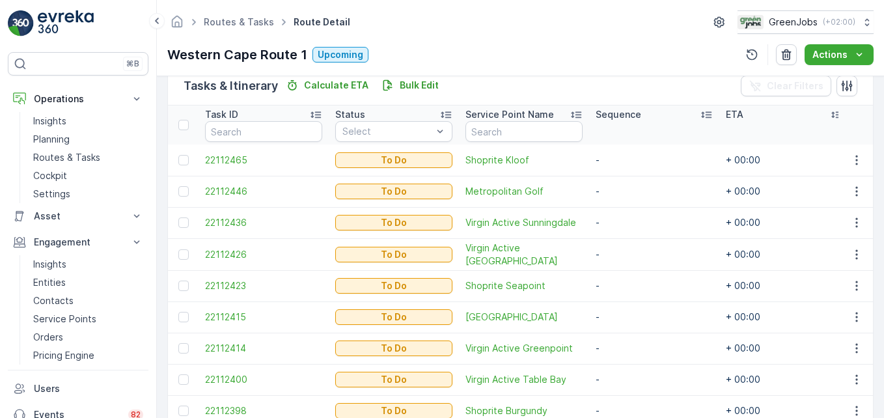
scroll to position [390, 0]
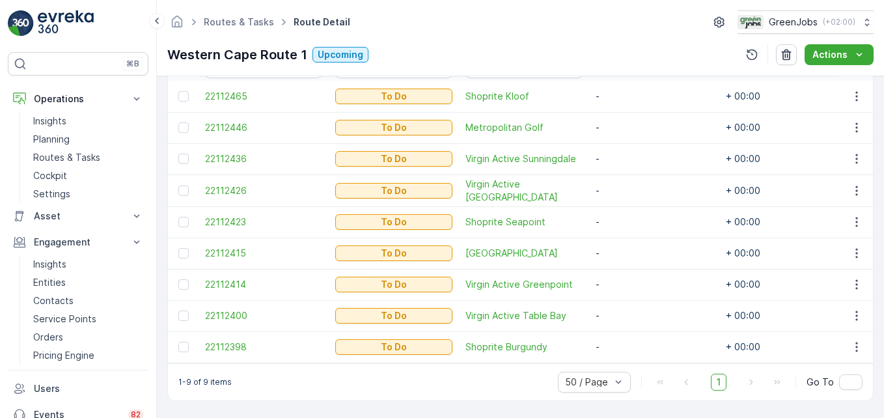
click at [613, 300] on td "-" at bounding box center [654, 315] width 130 height 31
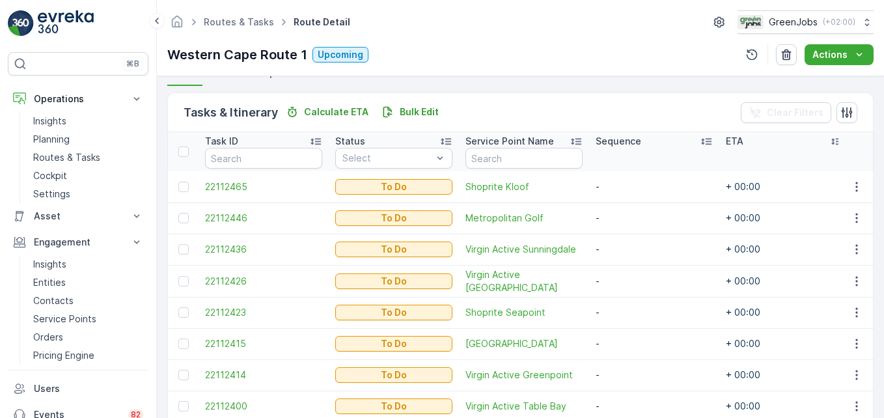
scroll to position [260, 0]
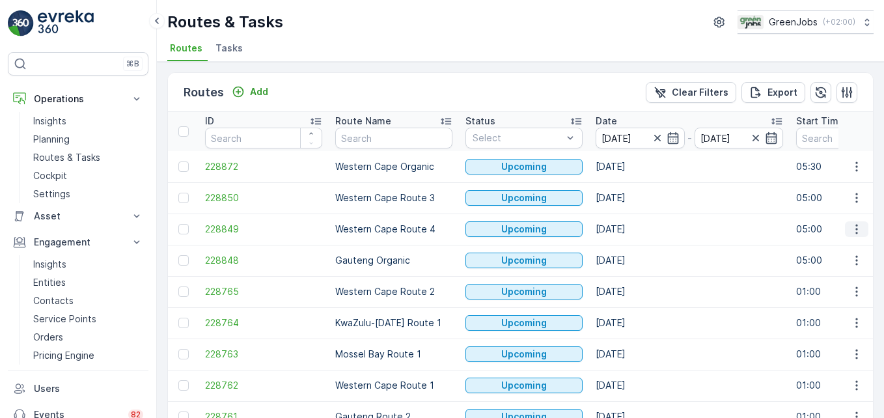
click at [632, 228] on icon "button" at bounding box center [856, 229] width 13 height 13
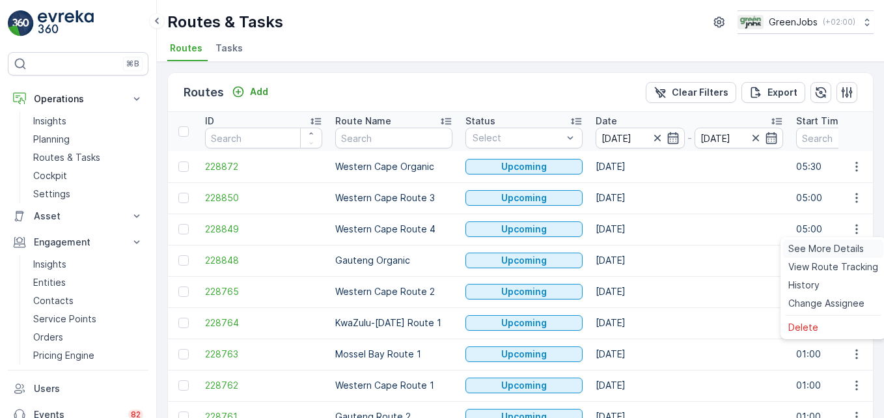
click at [632, 250] on span "See More Details" at bounding box center [825, 248] width 75 height 13
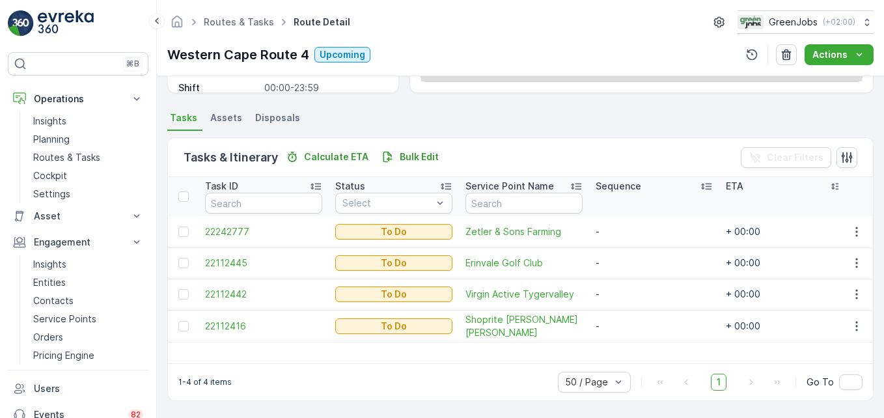
scroll to position [254, 0]
click at [632, 262] on icon "button" at bounding box center [856, 263] width 2 height 10
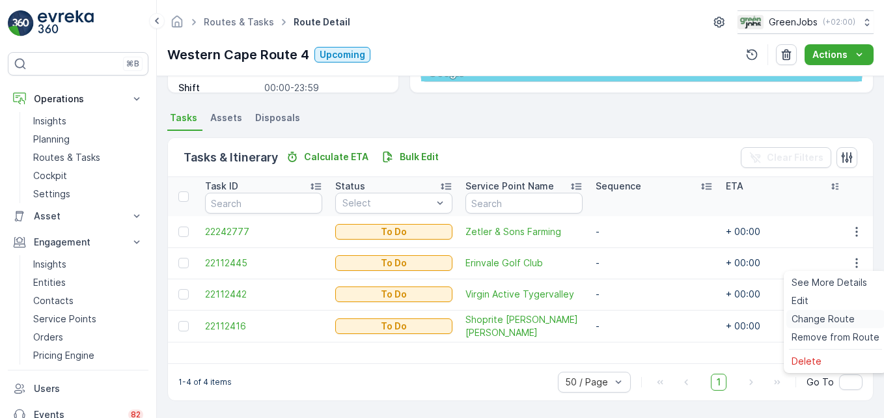
click at [632, 321] on span "Change Route" at bounding box center [822, 318] width 63 height 13
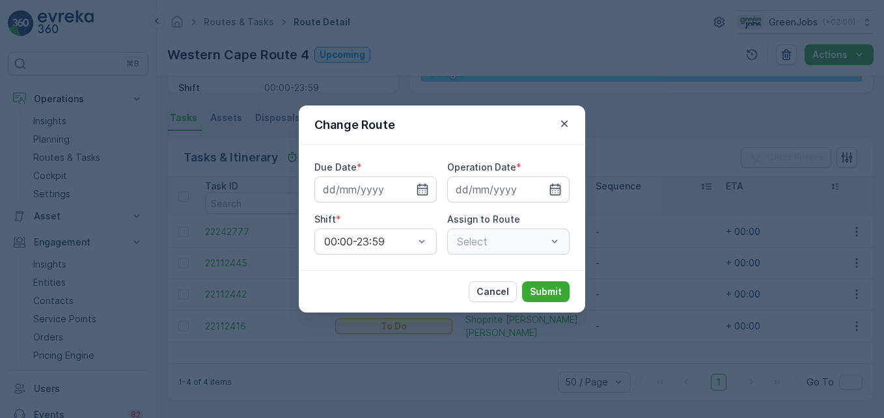
type input "[DATE]"
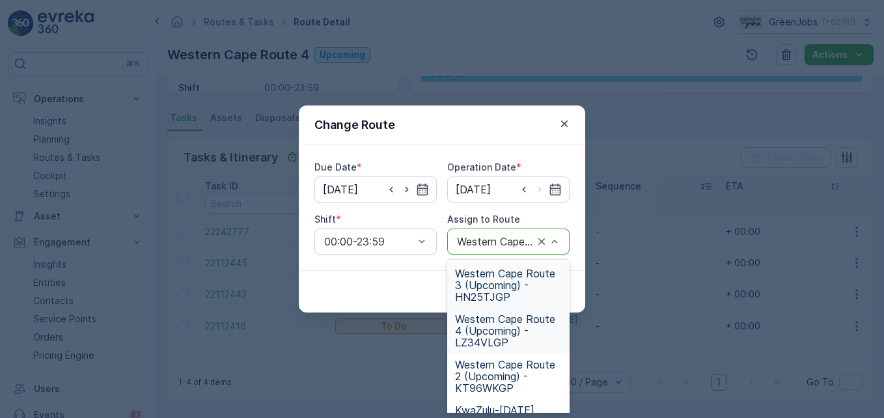
click at [483, 288] on span "Western Cape Route 3 (Upcoming) - HN25TJGP" at bounding box center [508, 284] width 107 height 35
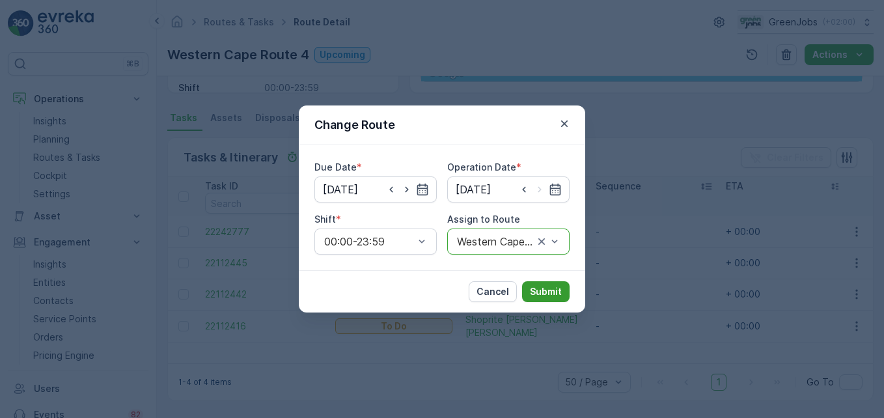
click at [549, 288] on p "Submit" at bounding box center [546, 291] width 32 height 13
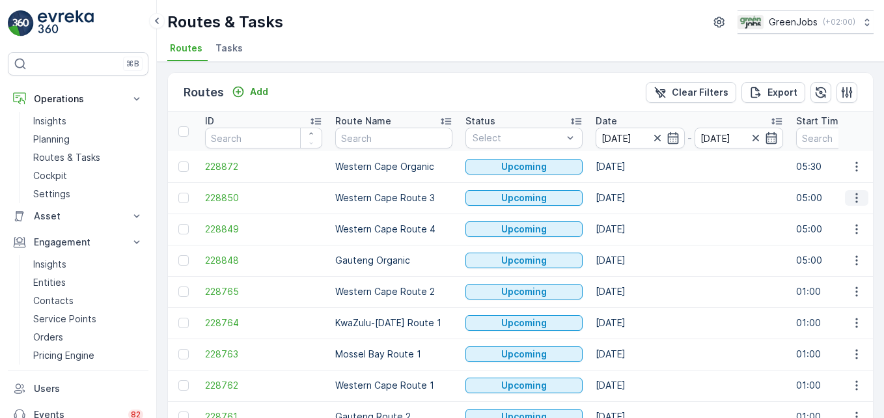
click at [632, 200] on icon "button" at bounding box center [856, 197] width 13 height 13
click at [632, 220] on span "See More Details" at bounding box center [825, 217] width 75 height 13
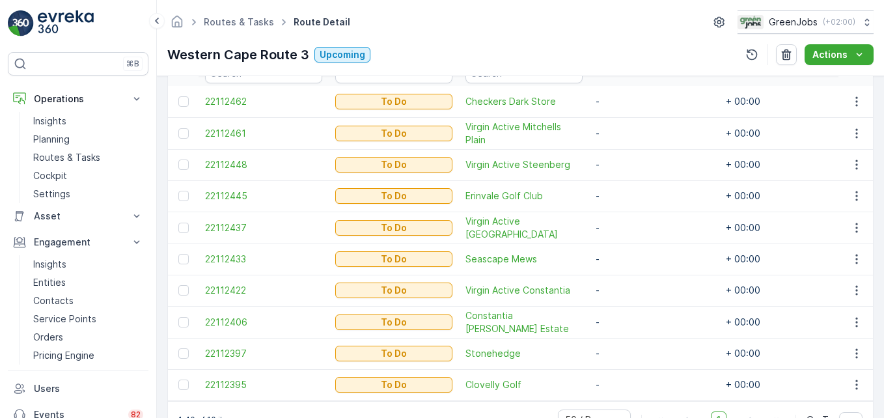
scroll to position [362, 0]
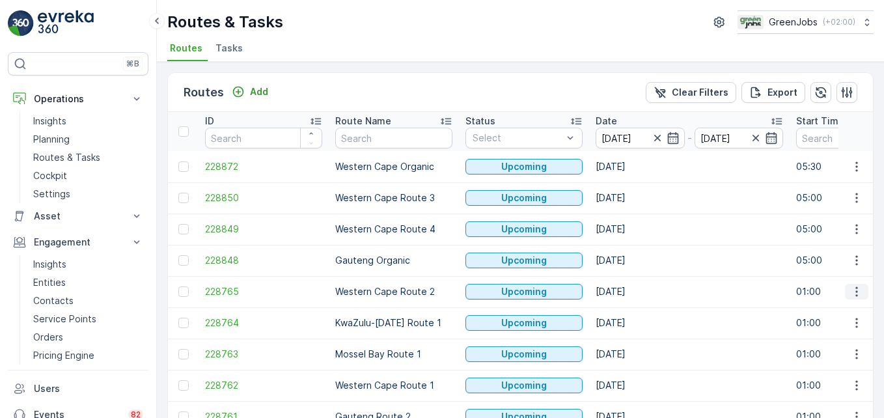
click at [632, 293] on icon "button" at bounding box center [856, 291] width 13 height 13
click at [632, 312] on span "See More Details" at bounding box center [825, 311] width 75 height 13
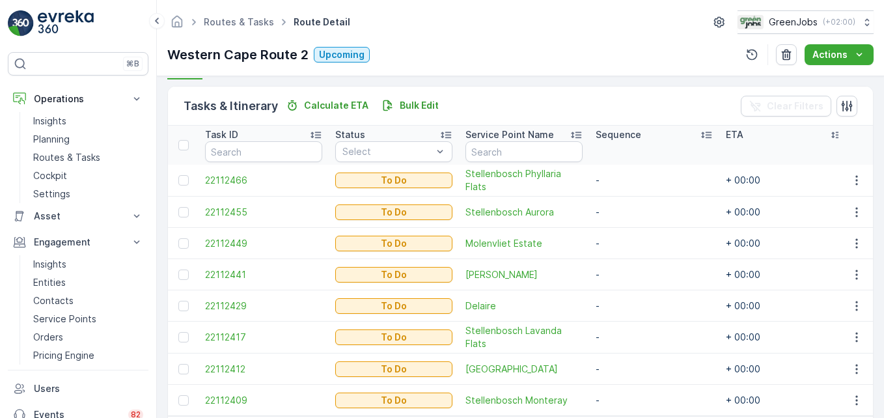
scroll to position [325, 0]
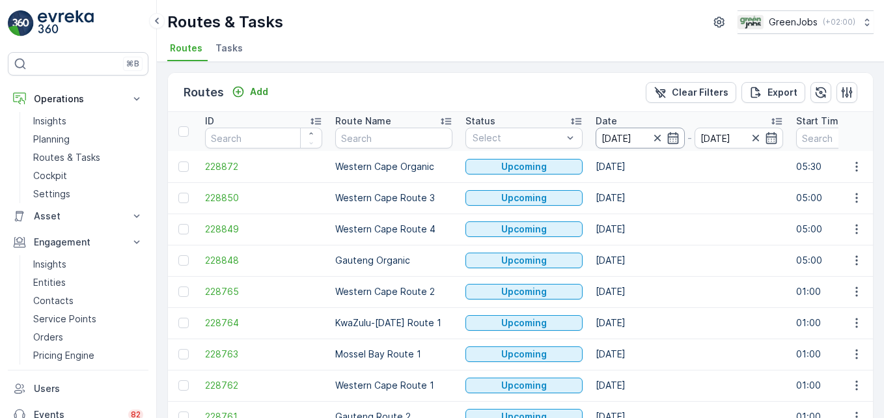
click at [615, 142] on input "[DATE]" at bounding box center [639, 138] width 89 height 21
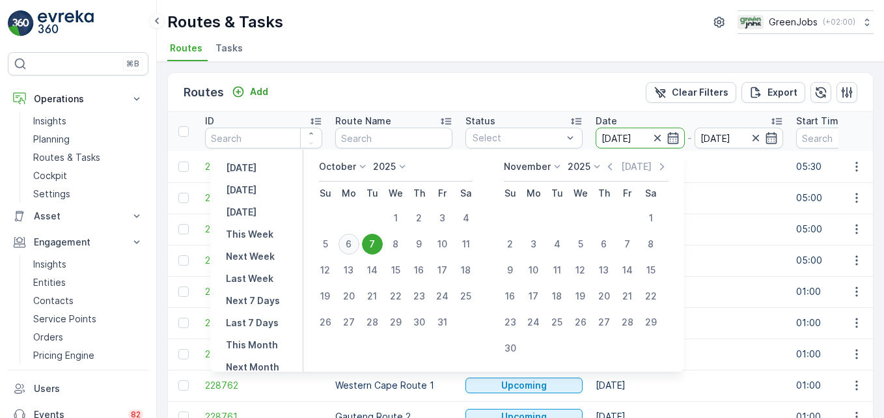
click at [359, 244] on div "6" at bounding box center [348, 244] width 21 height 21
type input "06.10.2025"
click at [359, 244] on div "6" at bounding box center [348, 244] width 21 height 21
type input "06.10.2025"
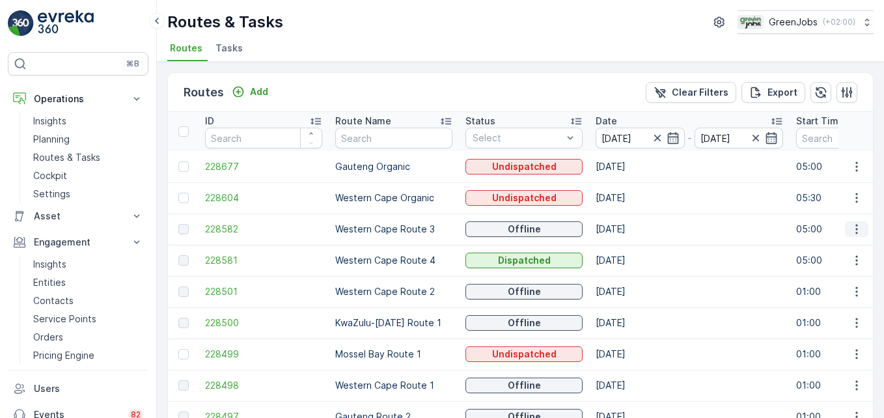
click at [632, 229] on icon "button" at bounding box center [856, 229] width 13 height 13
click at [632, 247] on span "See More Details" at bounding box center [825, 248] width 75 height 13
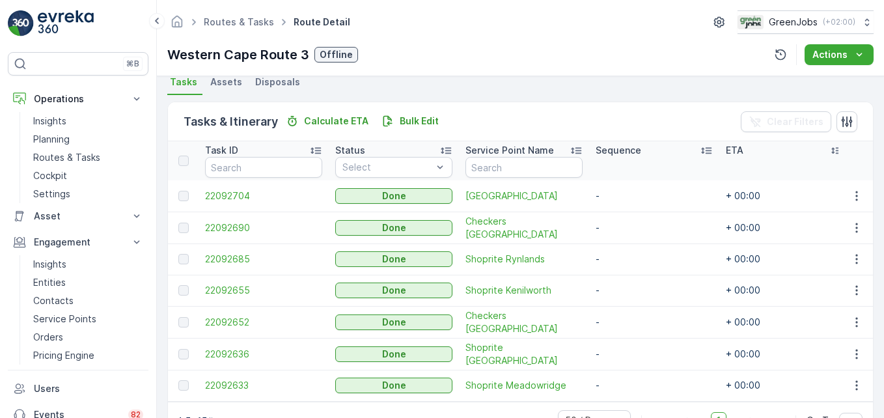
scroll to position [325, 0]
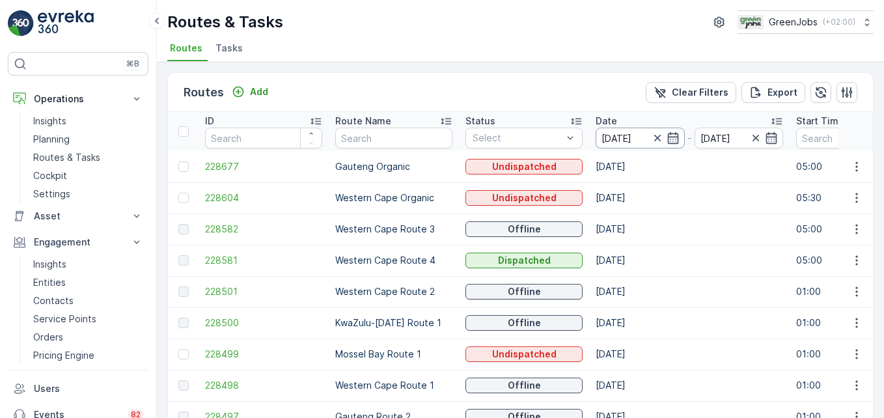
click at [612, 134] on input "06.10.2025" at bounding box center [639, 138] width 89 height 21
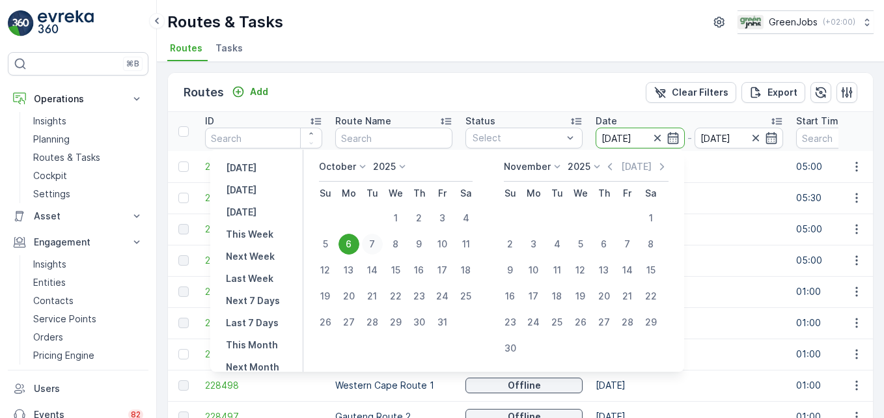
click at [382, 241] on div "7" at bounding box center [372, 244] width 21 height 21
type input "[DATE]"
click at [381, 241] on div "7" at bounding box center [372, 244] width 21 height 21
type input "[DATE]"
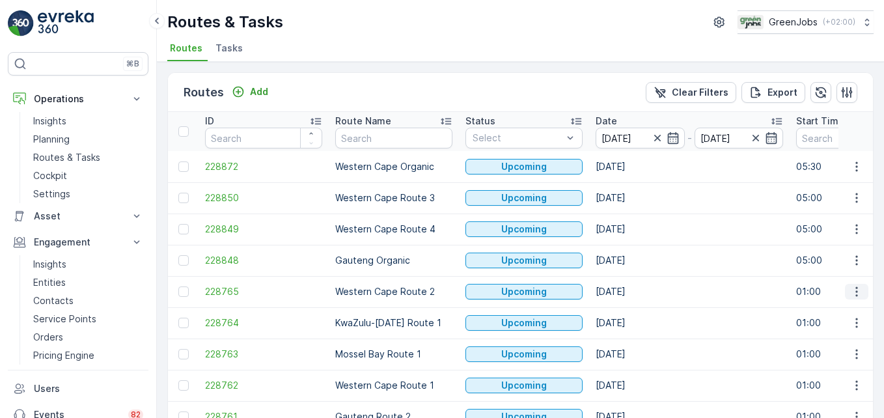
click at [632, 291] on icon "button" at bounding box center [856, 292] width 2 height 10
click at [632, 310] on span "See More Details" at bounding box center [825, 311] width 75 height 13
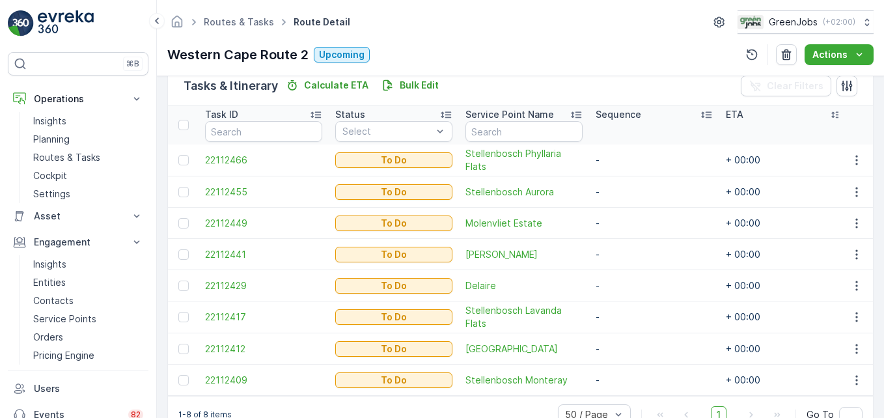
scroll to position [364, 0]
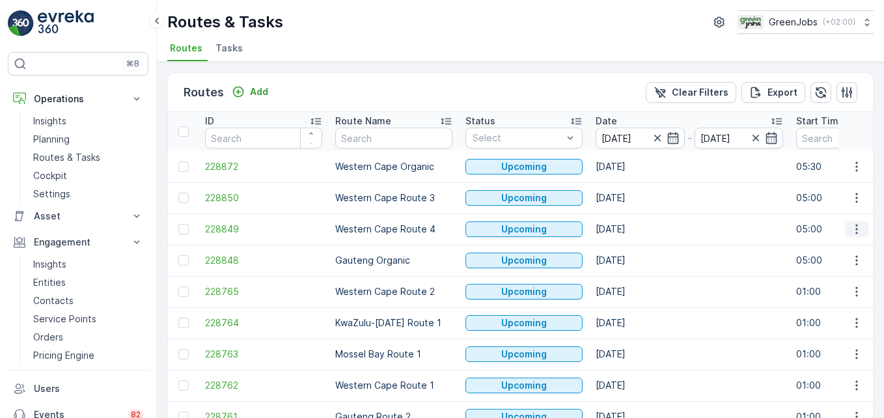
click at [632, 229] on icon "button" at bounding box center [856, 229] width 13 height 13
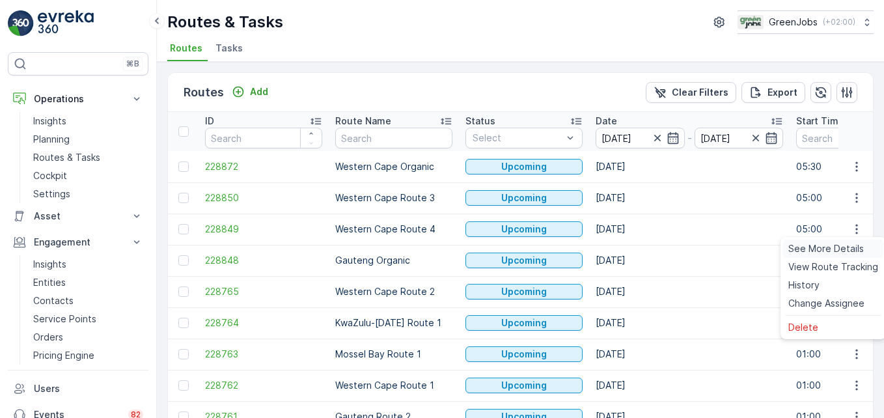
click at [632, 250] on span "See More Details" at bounding box center [825, 248] width 75 height 13
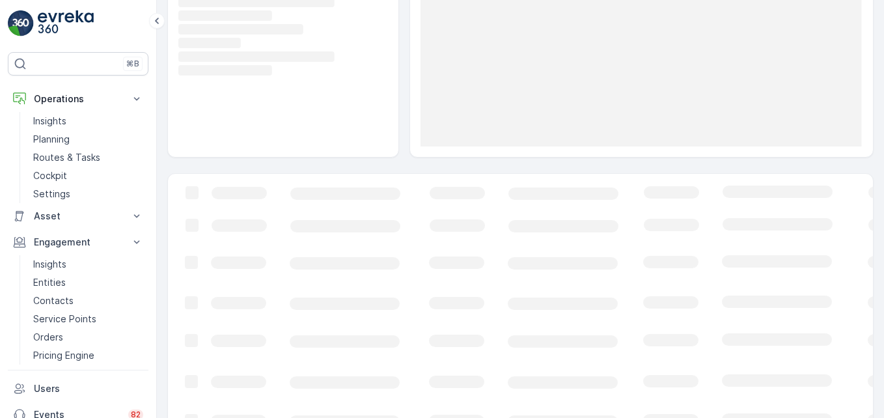
scroll to position [184, 0]
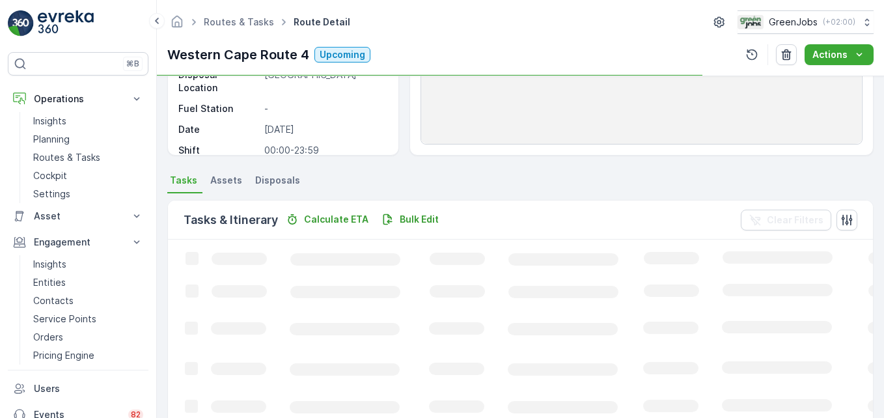
scroll to position [195, 0]
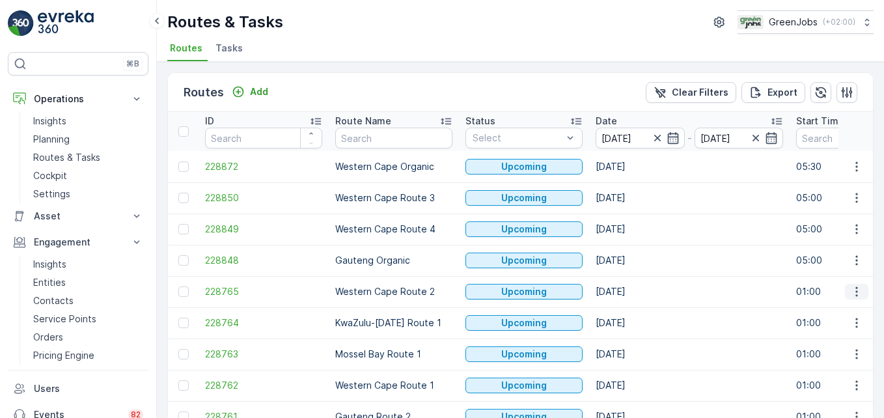
click at [632, 293] on icon "button" at bounding box center [856, 291] width 13 height 13
click at [632, 313] on span "See More Details" at bounding box center [825, 311] width 75 height 13
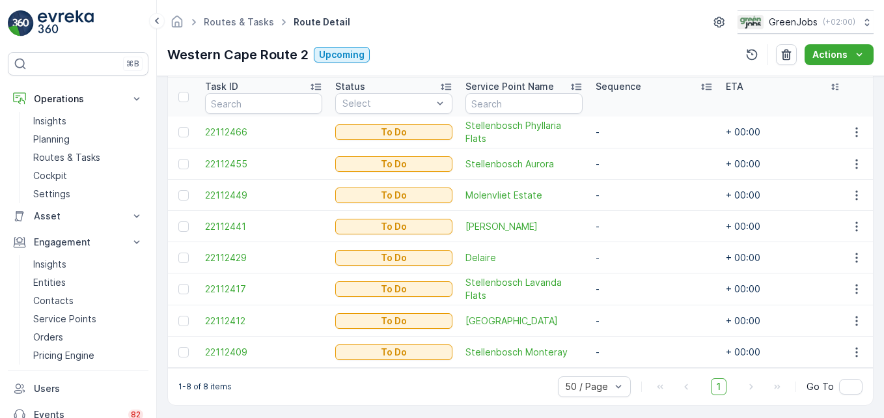
scroll to position [364, 0]
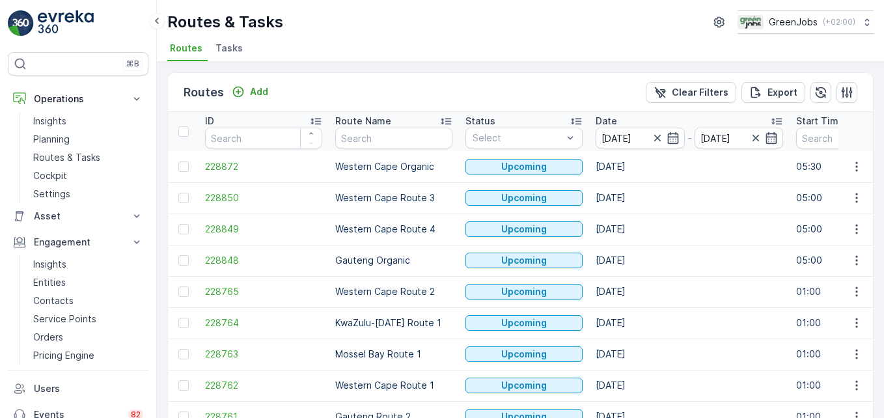
scroll to position [65, 0]
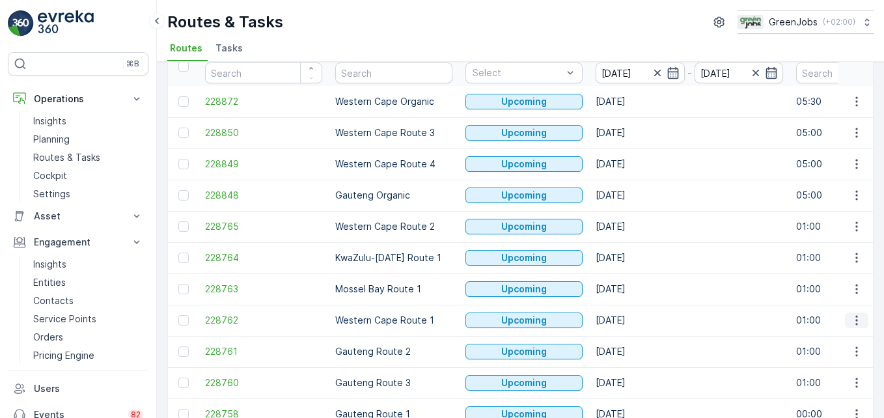
click at [632, 320] on icon "button" at bounding box center [856, 320] width 13 height 13
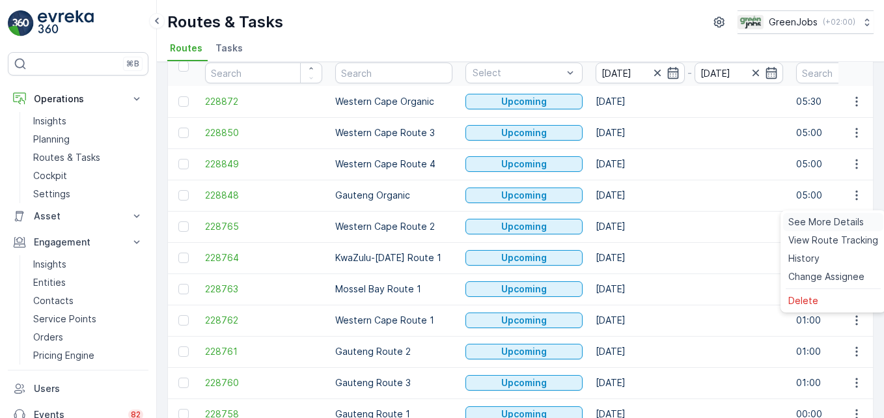
click at [632, 221] on span "See More Details" at bounding box center [825, 221] width 75 height 13
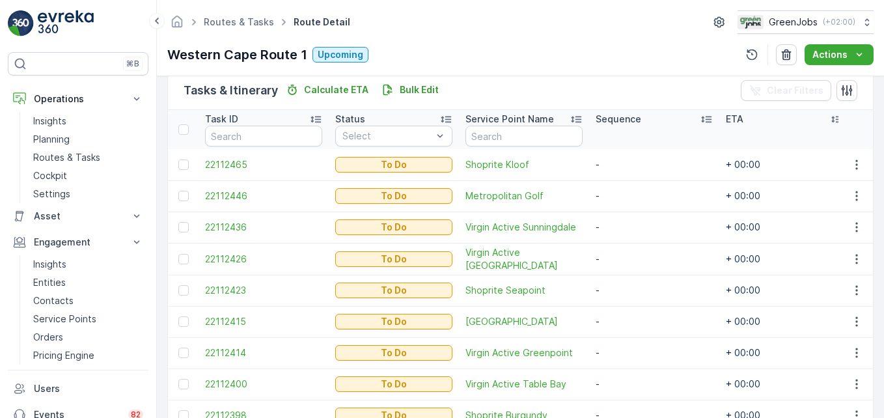
scroll to position [265, 0]
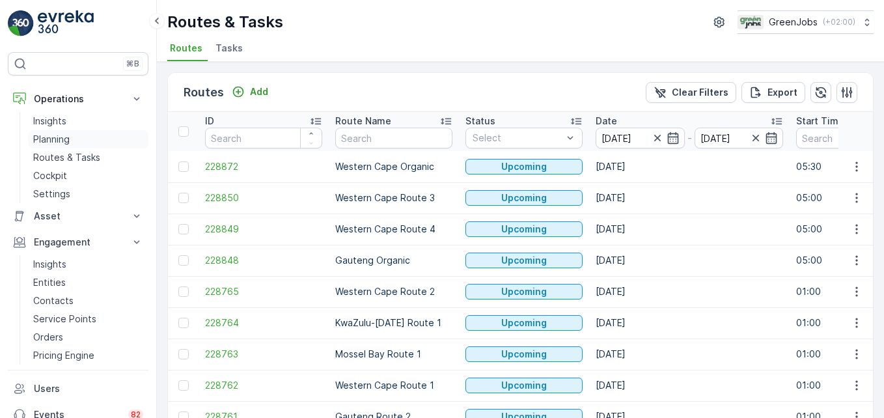
click at [41, 141] on p "Planning" at bounding box center [51, 139] width 36 height 13
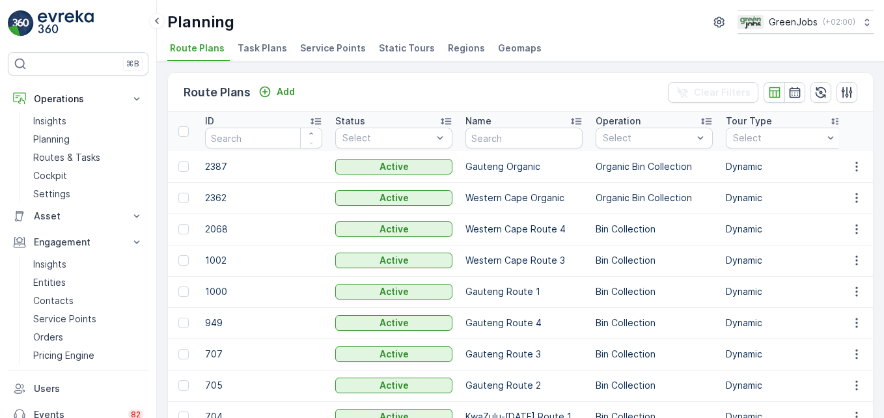
click at [256, 42] on span "Task Plans" at bounding box center [262, 48] width 49 height 13
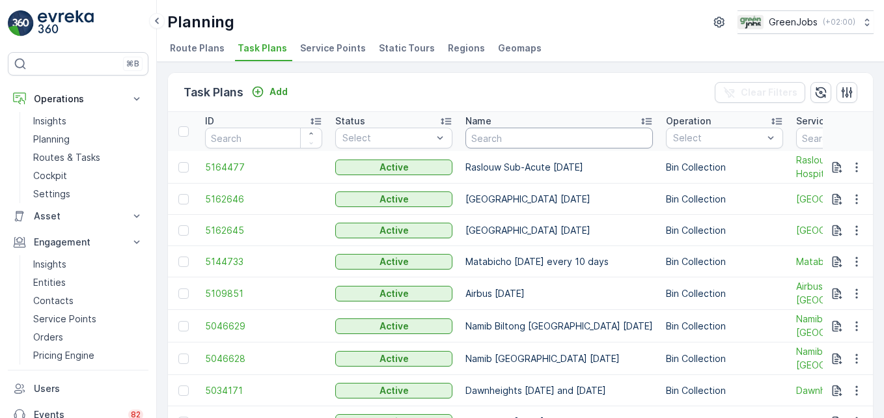
click at [485, 137] on input "text" at bounding box center [558, 138] width 187 height 21
type input "CAPE"
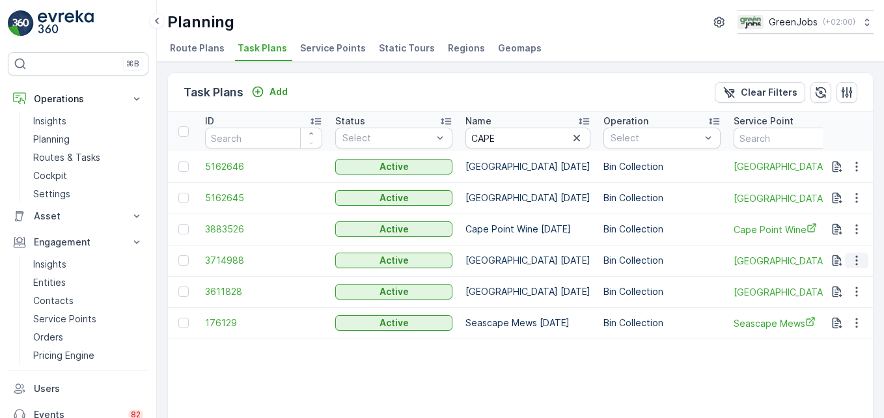
click at [632, 260] on icon "button" at bounding box center [856, 261] width 2 height 10
click at [632, 280] on span "See More Details" at bounding box center [840, 279] width 75 height 13
click at [632, 260] on icon "button" at bounding box center [856, 260] width 13 height 13
click at [632, 280] on span "See More Details" at bounding box center [840, 279] width 75 height 13
click at [632, 289] on icon "button" at bounding box center [856, 291] width 13 height 13
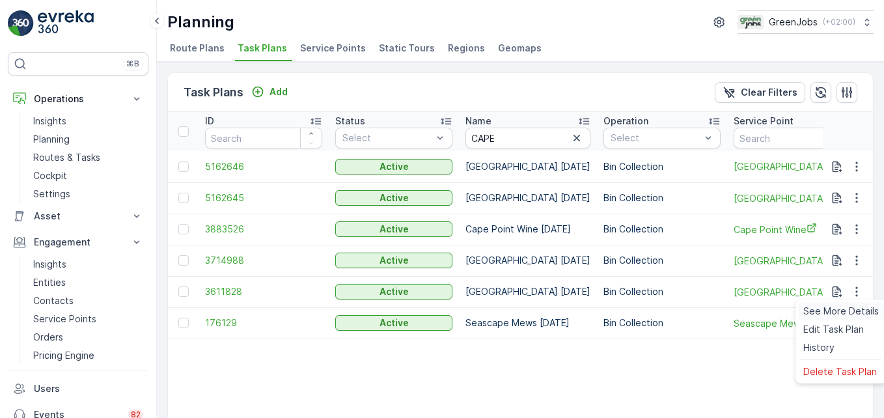
click at [632, 309] on span "See More Details" at bounding box center [840, 311] width 75 height 13
click at [58, 141] on p "Planning" at bounding box center [51, 139] width 36 height 13
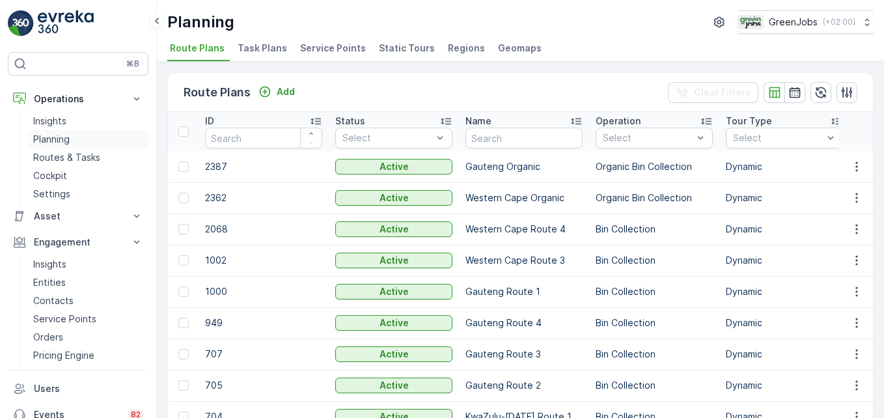
click at [55, 141] on p "Planning" at bounding box center [51, 139] width 36 height 13
click at [262, 48] on span "Task Plans" at bounding box center [262, 48] width 49 height 13
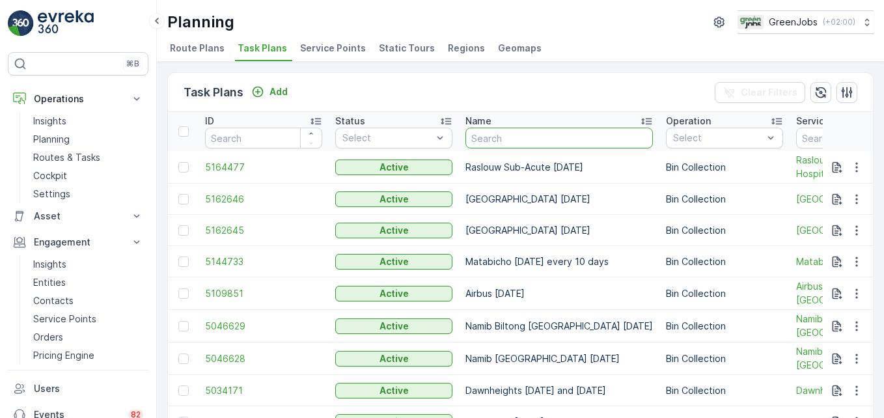
click at [478, 140] on input "text" at bounding box center [558, 138] width 187 height 21
type input "CA"
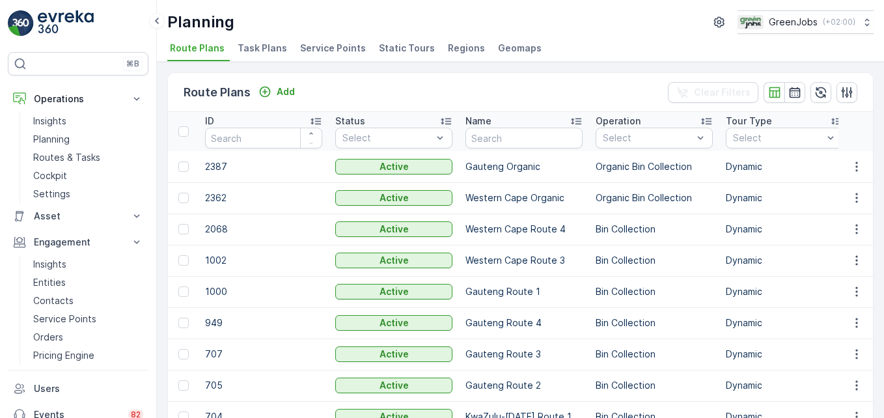
click at [263, 48] on span "Task Plans" at bounding box center [262, 48] width 49 height 13
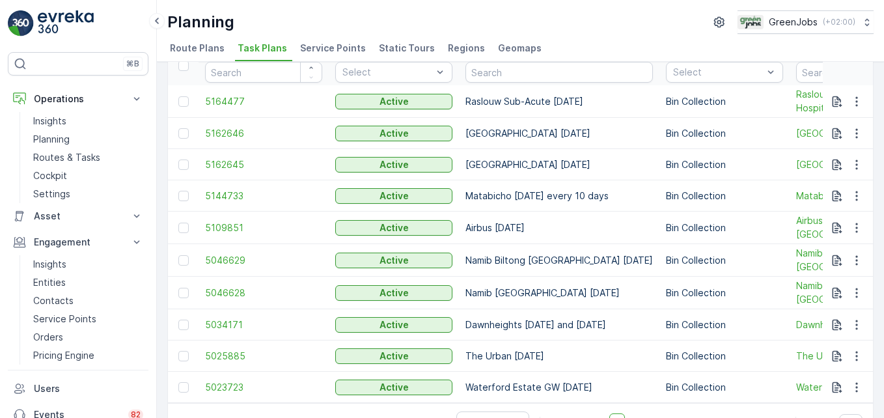
scroll to position [38, 0]
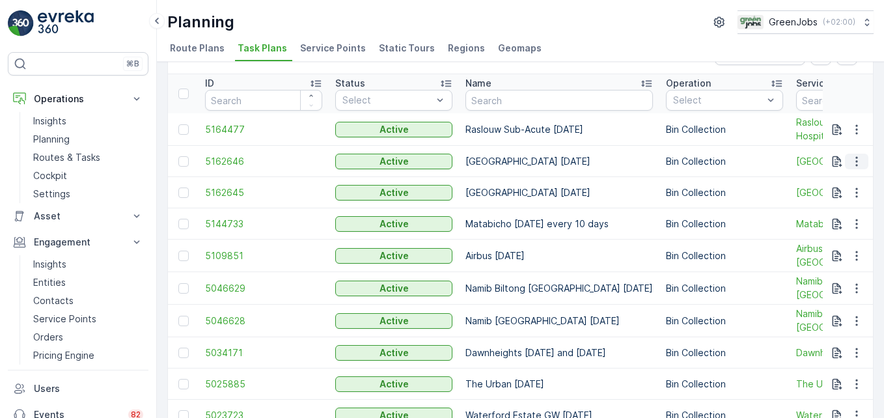
click at [632, 157] on button "button" at bounding box center [856, 162] width 23 height 16
click at [632, 179] on span "See More Details" at bounding box center [840, 180] width 75 height 13
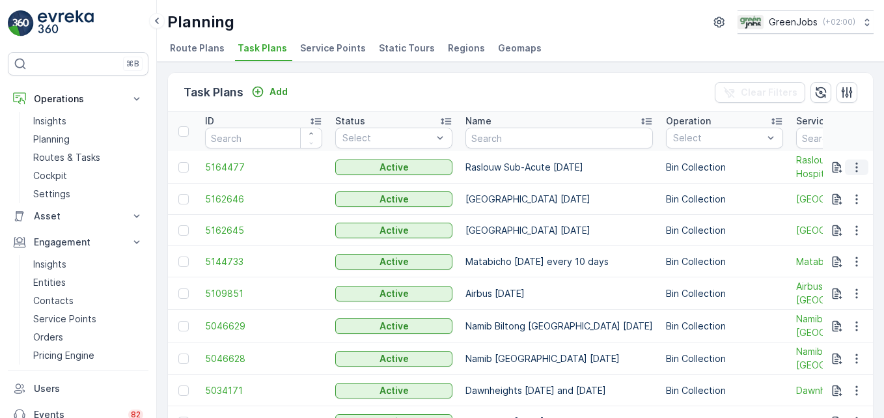
click at [632, 169] on icon "button" at bounding box center [856, 167] width 13 height 13
click at [632, 202] on span "Edit Task Plan" at bounding box center [833, 204] width 61 height 13
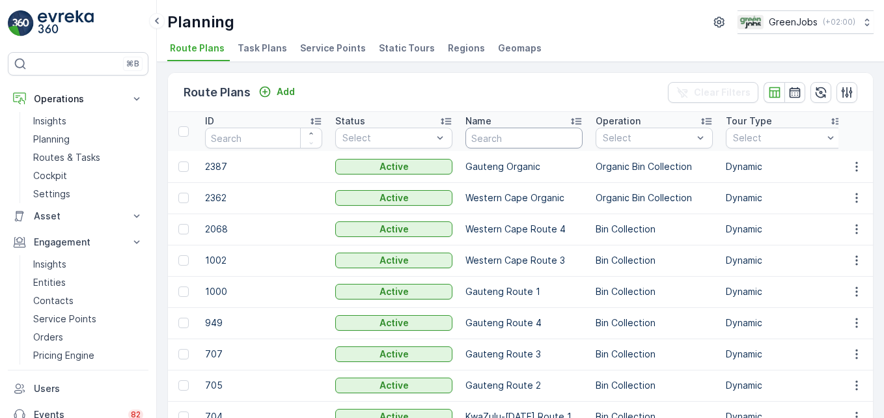
click at [485, 137] on input "text" at bounding box center [523, 138] width 117 height 21
type input "C"
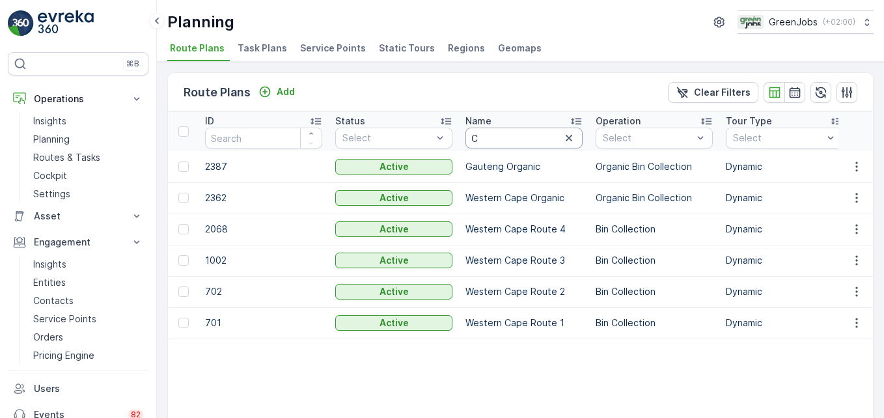
click at [496, 139] on input "C" at bounding box center [523, 138] width 117 height 21
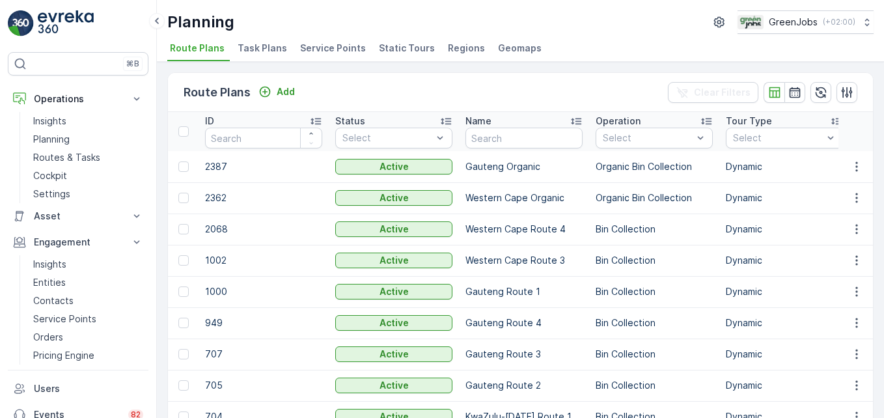
click at [278, 46] on span "Task Plans" at bounding box center [262, 48] width 49 height 13
click at [92, 161] on p "Routes & Tasks" at bounding box center [66, 157] width 67 height 13
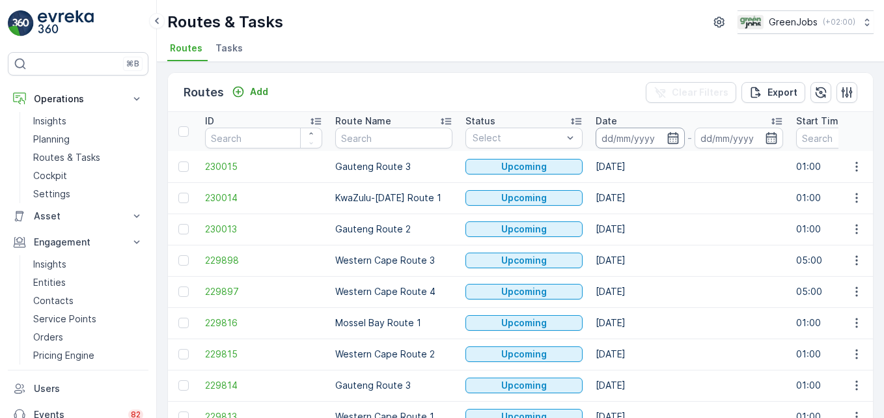
click at [614, 140] on input at bounding box center [639, 138] width 89 height 21
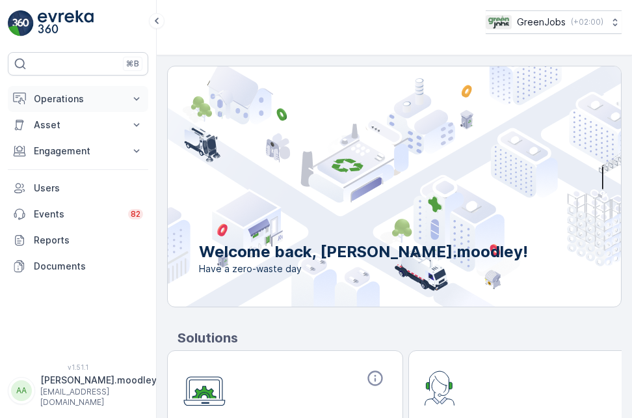
click at [139, 98] on icon at bounding box center [137, 98] width 6 height 3
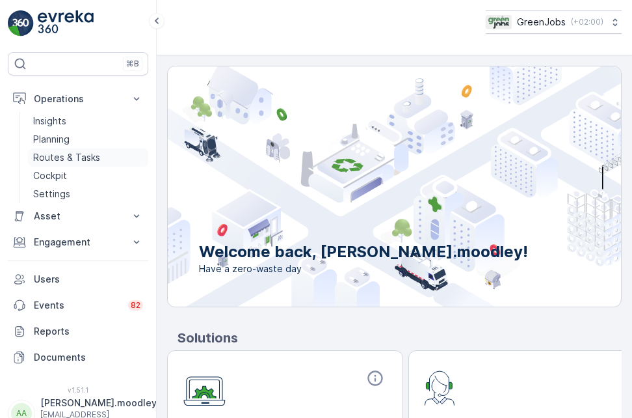
click at [62, 157] on p "Routes & Tasks" at bounding box center [66, 157] width 67 height 13
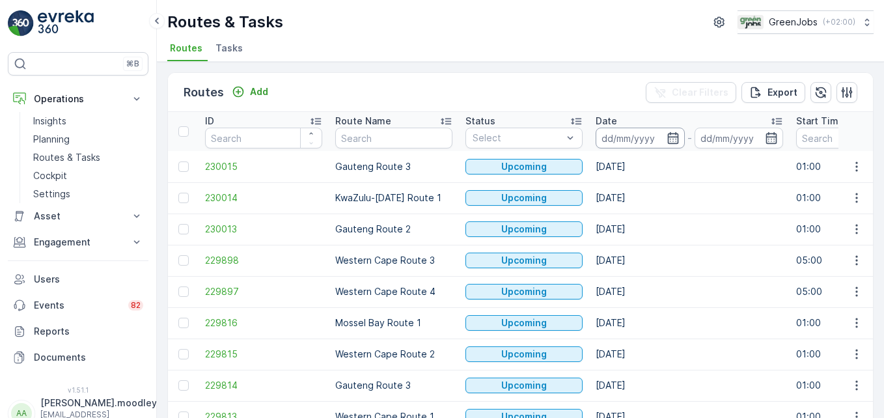
click at [611, 140] on input at bounding box center [639, 138] width 89 height 21
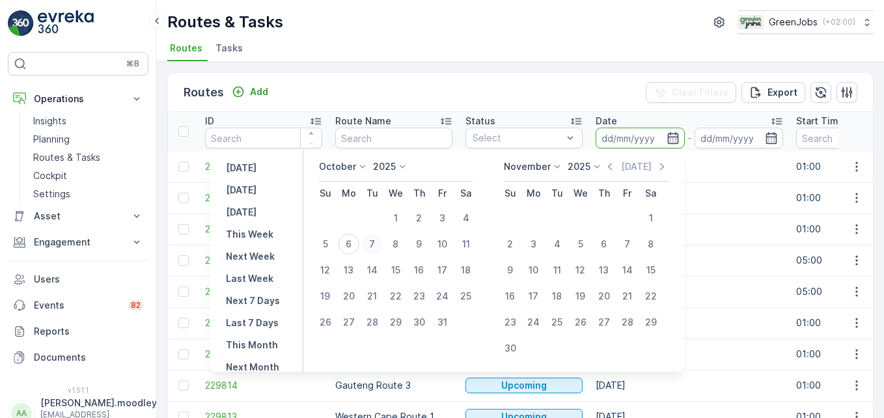
click at [377, 245] on div "7" at bounding box center [372, 244] width 21 height 21
type input "[DATE]"
click at [377, 245] on div "7" at bounding box center [372, 244] width 21 height 21
type input "[DATE]"
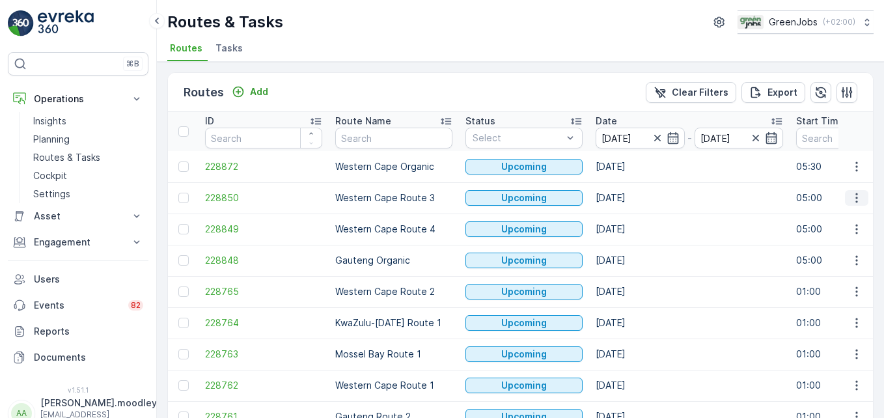
click at [632, 196] on icon "button" at bounding box center [856, 197] width 13 height 13
click at [632, 216] on span "See More Details" at bounding box center [825, 217] width 75 height 13
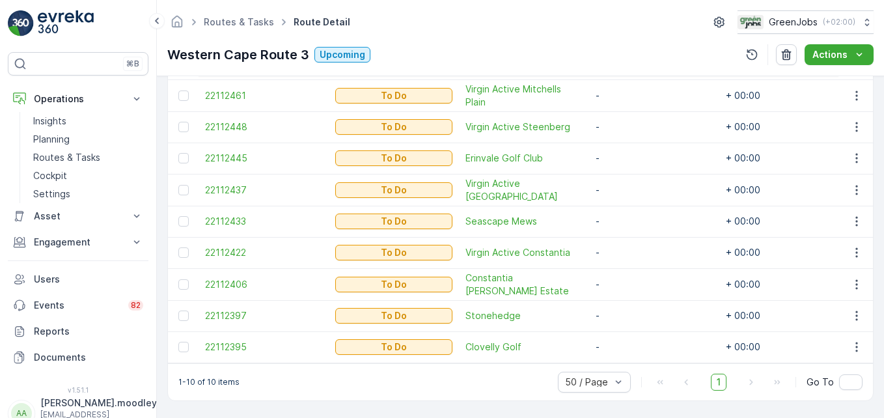
scroll to position [362, 0]
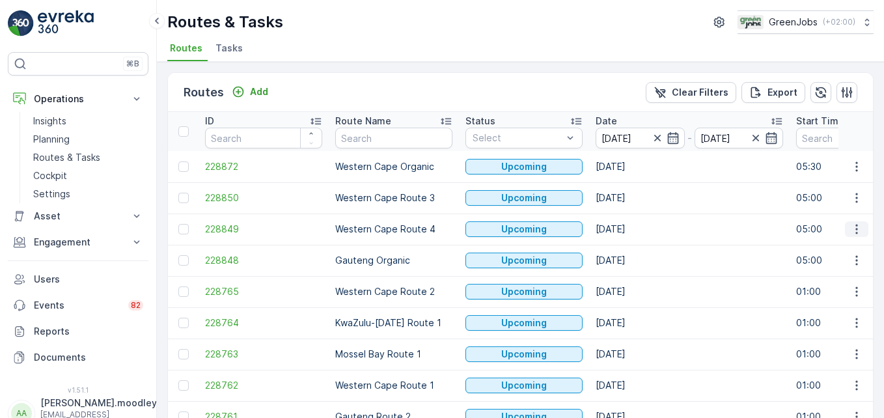
click at [632, 230] on icon "button" at bounding box center [856, 229] width 2 height 10
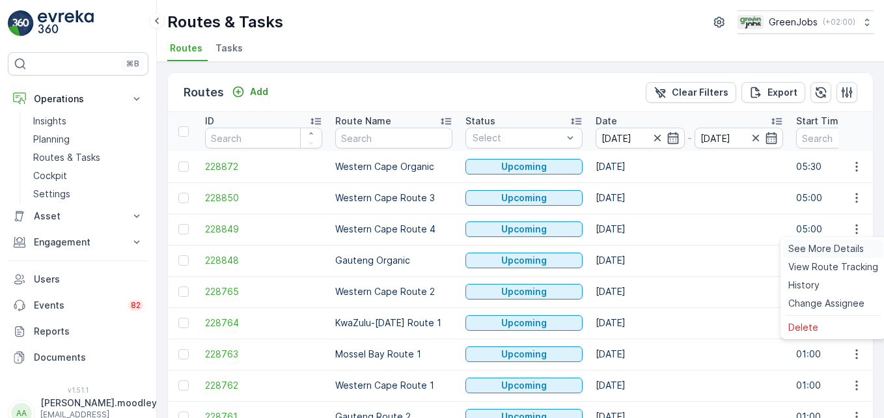
click at [632, 246] on span "See More Details" at bounding box center [825, 248] width 75 height 13
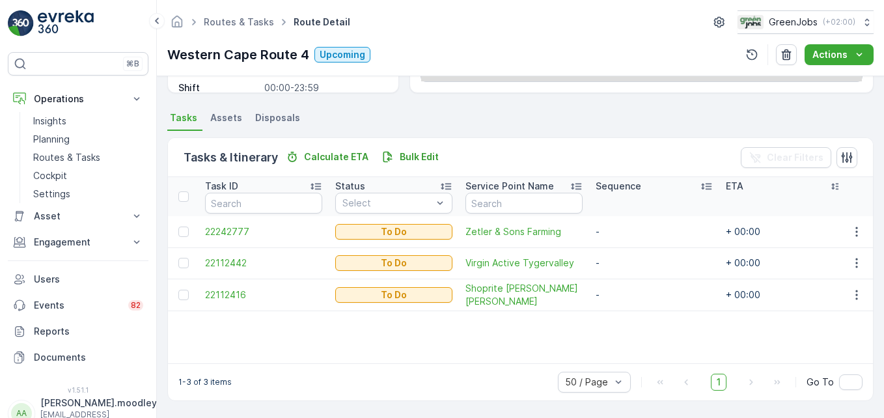
scroll to position [254, 0]
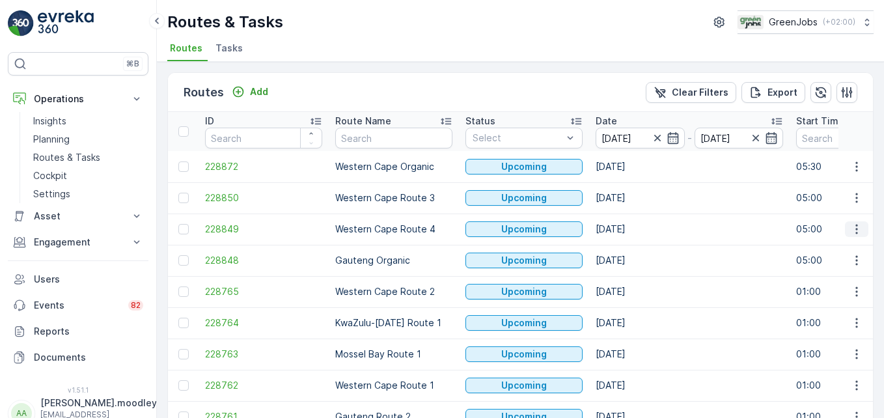
click at [632, 226] on icon "button" at bounding box center [856, 229] width 13 height 13
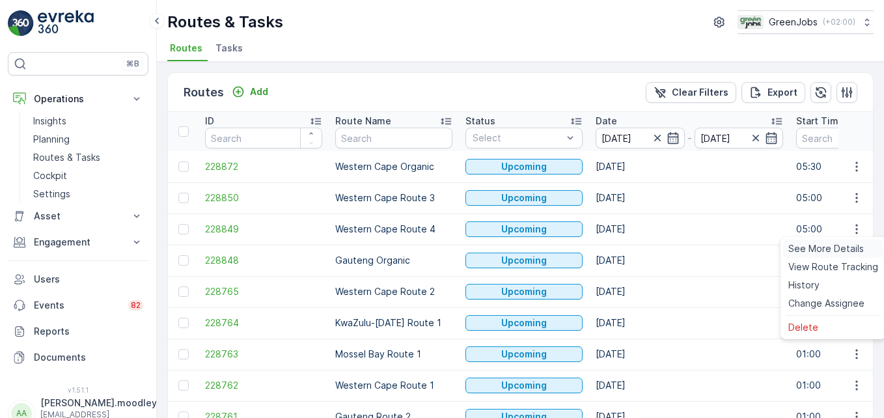
click at [632, 244] on span "See More Details" at bounding box center [825, 248] width 75 height 13
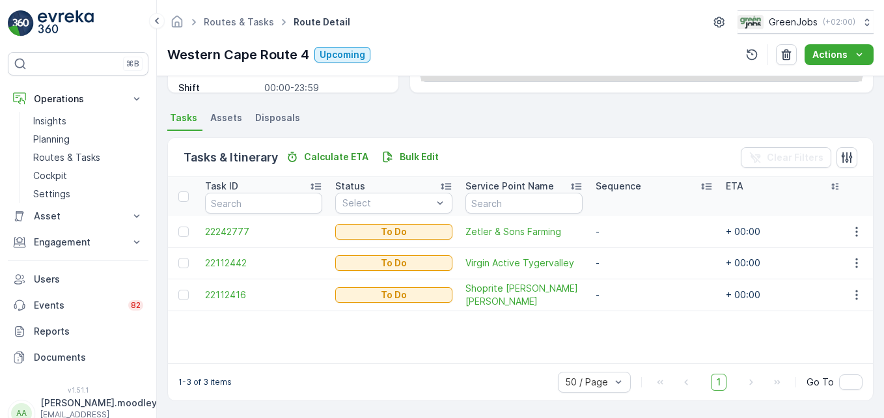
scroll to position [254, 0]
click at [632, 268] on icon "button" at bounding box center [856, 262] width 13 height 13
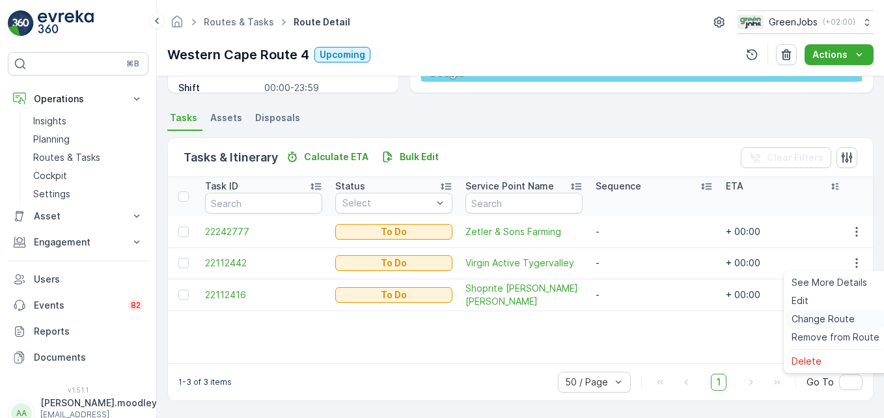
click at [632, 321] on span "Change Route" at bounding box center [822, 318] width 63 height 13
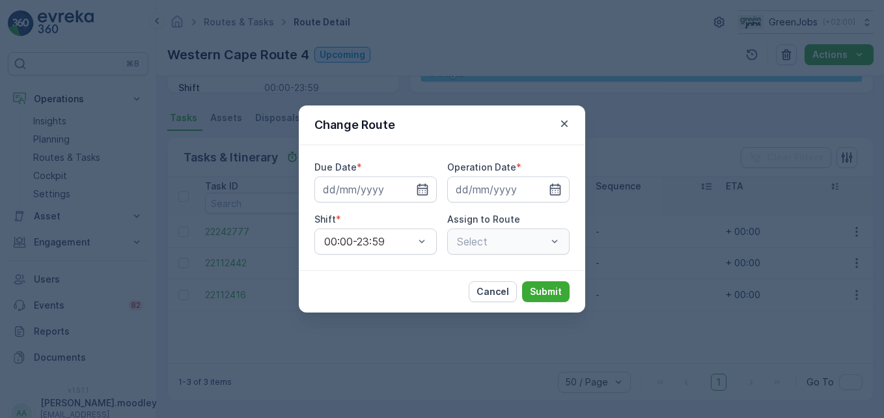
type input "[DATE]"
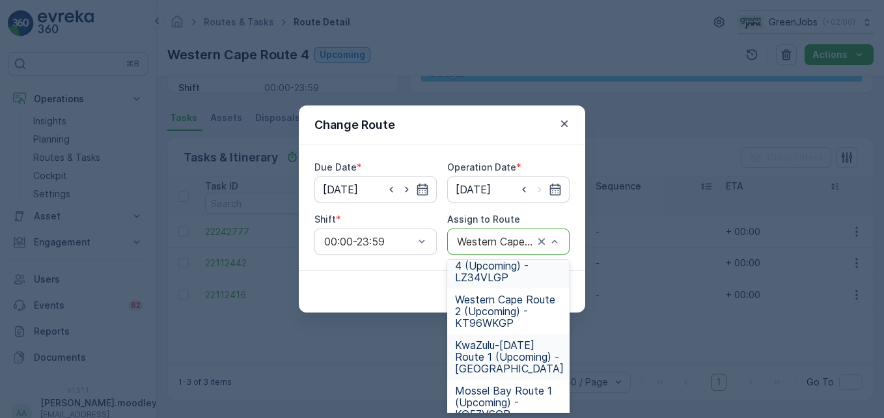
scroll to position [130, 0]
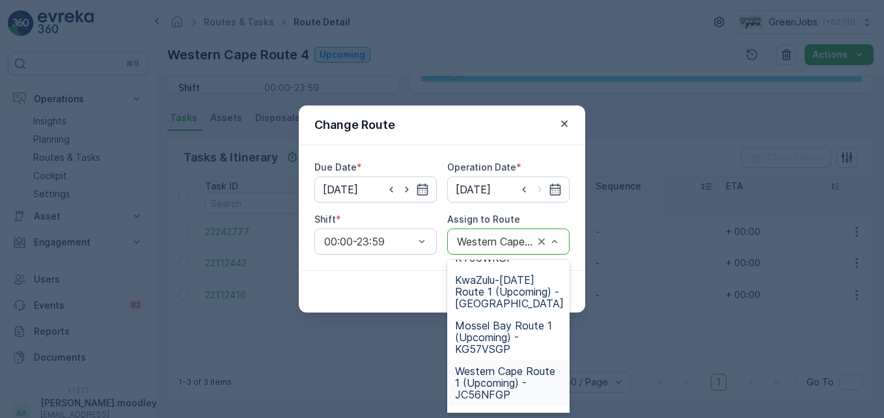
click at [496, 387] on span "Western Cape Route 1 (Upcoming) - JC56NFGP" at bounding box center [508, 382] width 107 height 35
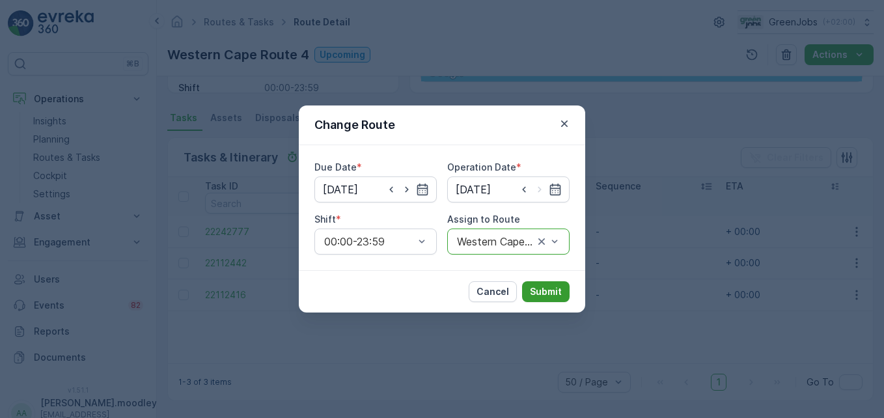
click at [545, 284] on button "Submit" at bounding box center [546, 291] width 48 height 21
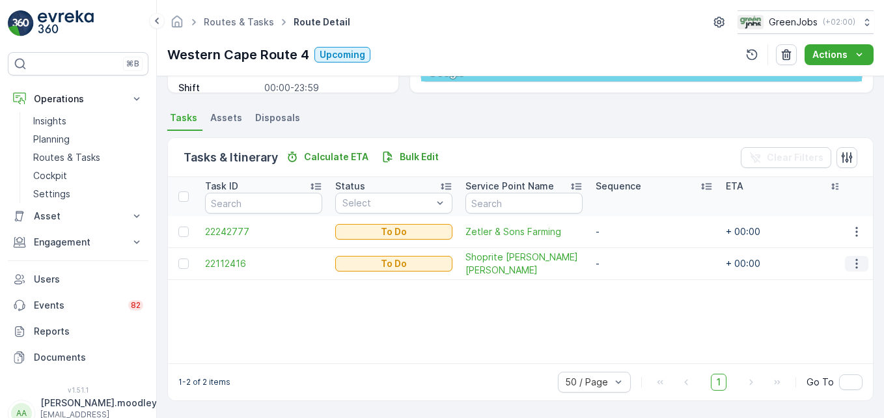
click at [632, 266] on icon "button" at bounding box center [856, 263] width 13 height 13
click at [632, 321] on span "Change Route" at bounding box center [822, 318] width 63 height 13
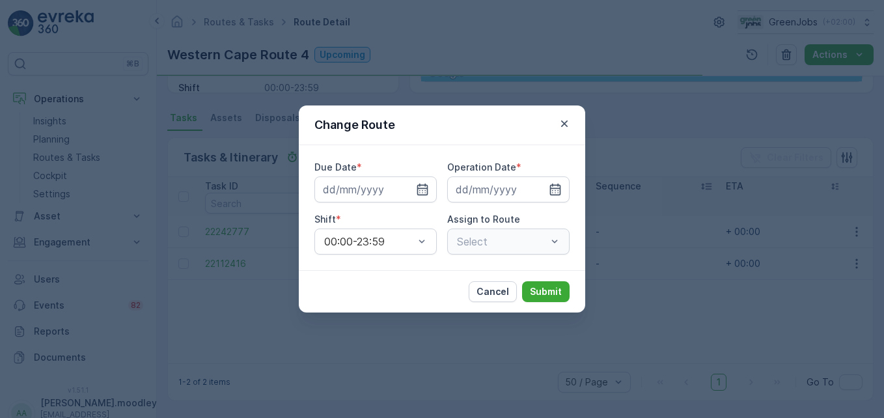
type input "[DATE]"
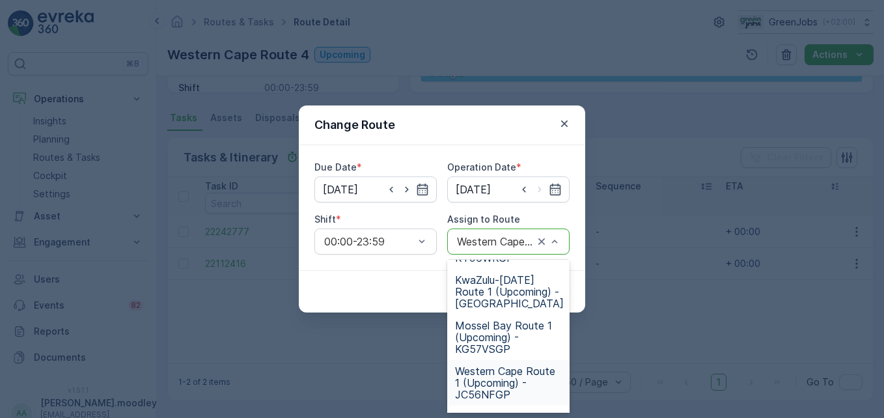
click at [485, 383] on span "Western Cape Route 1 (Upcoming) - JC56NFGP" at bounding box center [508, 382] width 107 height 35
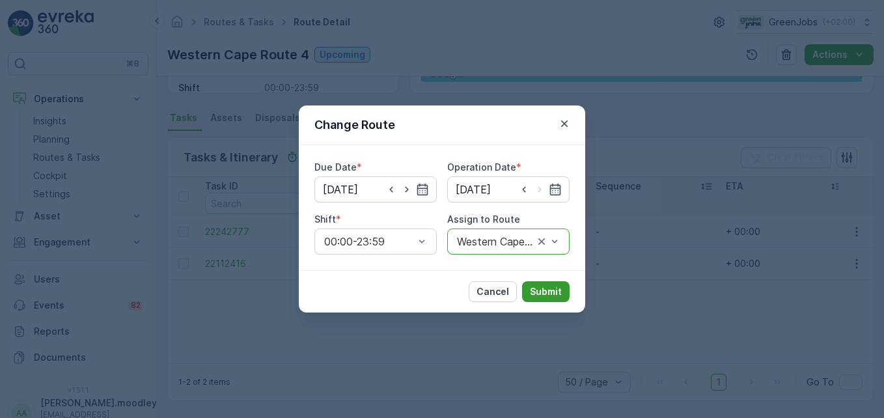
click at [550, 290] on p "Submit" at bounding box center [546, 291] width 32 height 13
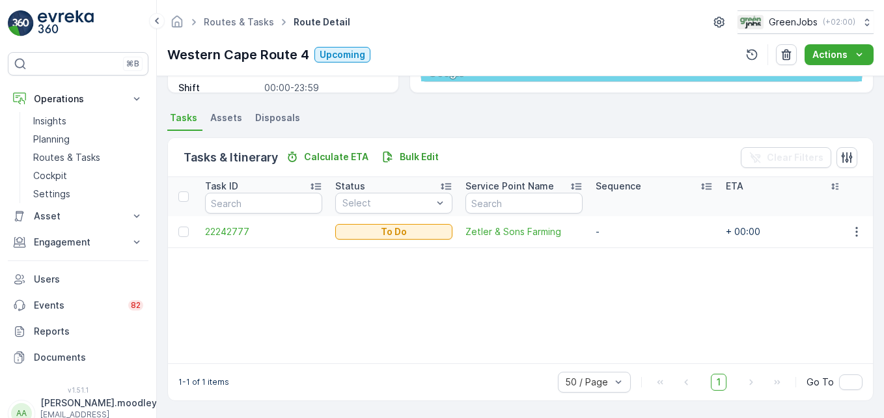
drag, startPoint x: 560, startPoint y: 334, endPoint x: 564, endPoint y: 326, distance: 8.7
click at [563, 326] on div "Task ID Status Select Service Point Name Sequence ETA Task Duration Time Window…" at bounding box center [520, 270] width 705 height 186
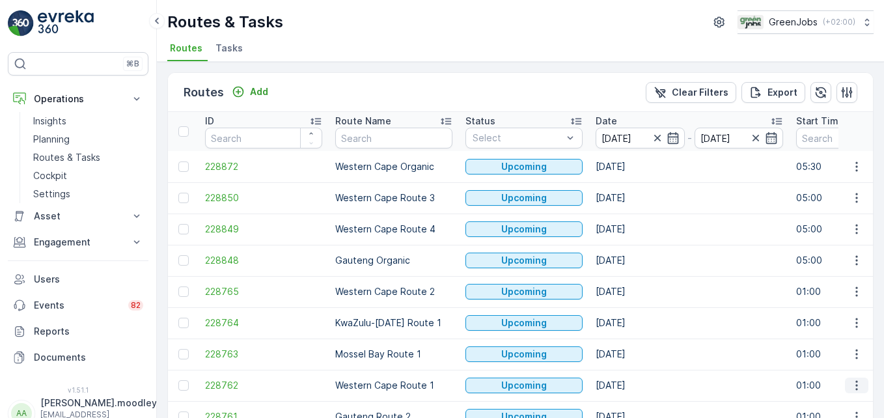
click at [632, 388] on icon "button" at bounding box center [856, 385] width 13 height 13
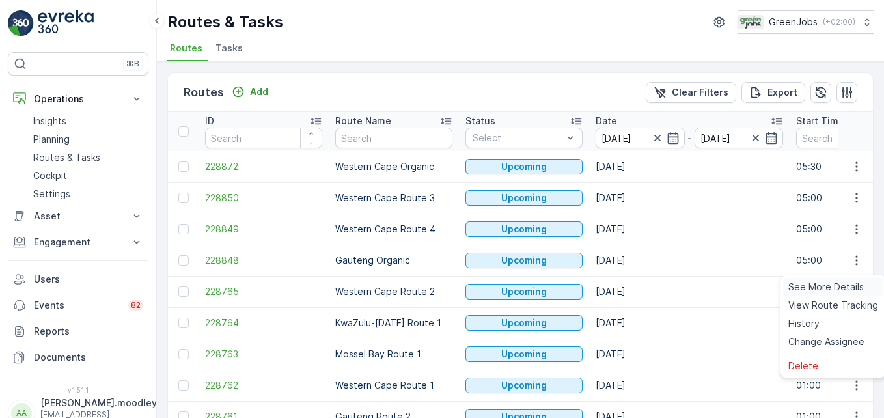
click at [632, 287] on span "See More Details" at bounding box center [825, 286] width 75 height 13
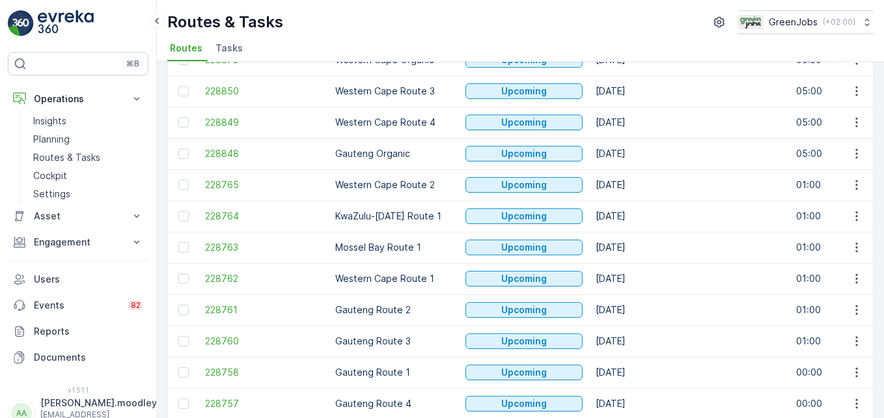
scroll to position [163, 0]
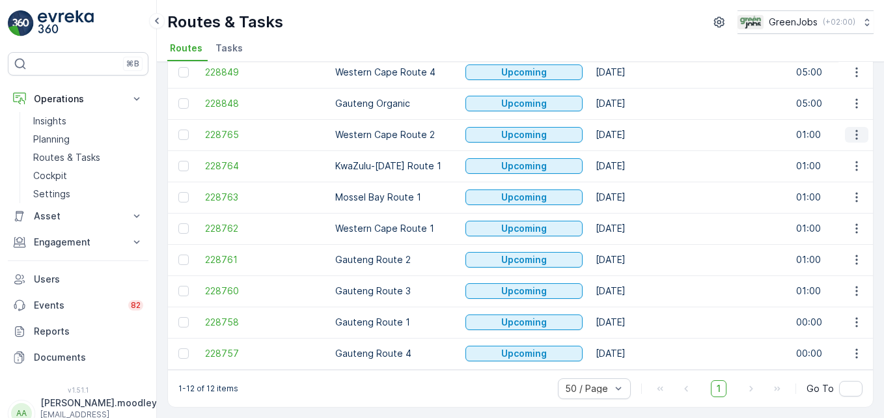
click at [632, 129] on icon "button" at bounding box center [856, 134] width 13 height 13
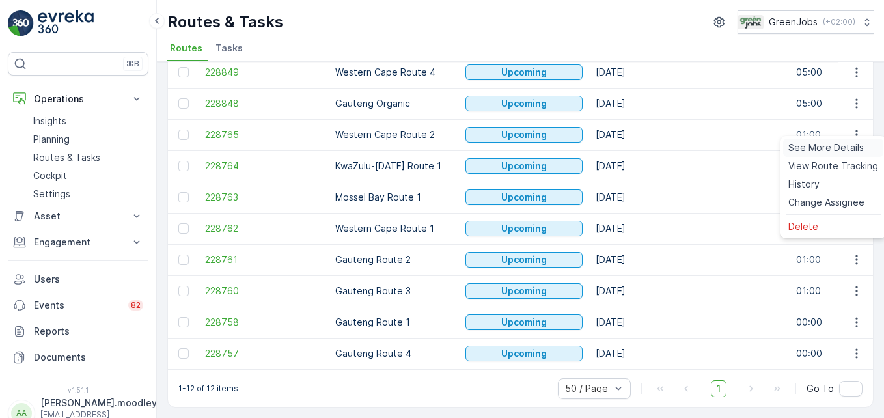
click at [632, 150] on span "See More Details" at bounding box center [825, 147] width 75 height 13
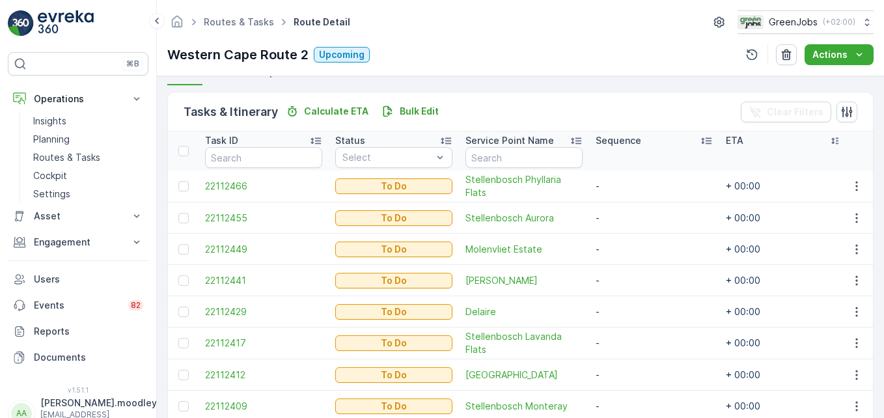
scroll to position [364, 0]
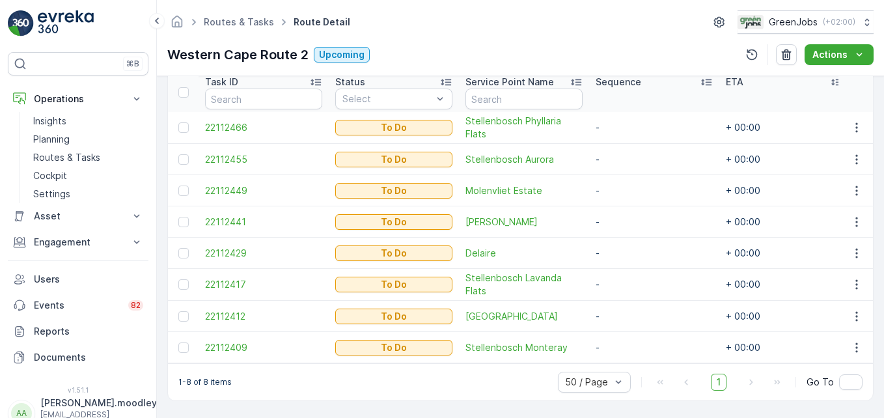
click at [457, 386] on div "1-8 of 8 items 50 / Page 1 Go To" at bounding box center [520, 381] width 705 height 37
click at [483, 105] on th "Service Point Name" at bounding box center [524, 92] width 130 height 39
